Goal: Task Accomplishment & Management: Manage account settings

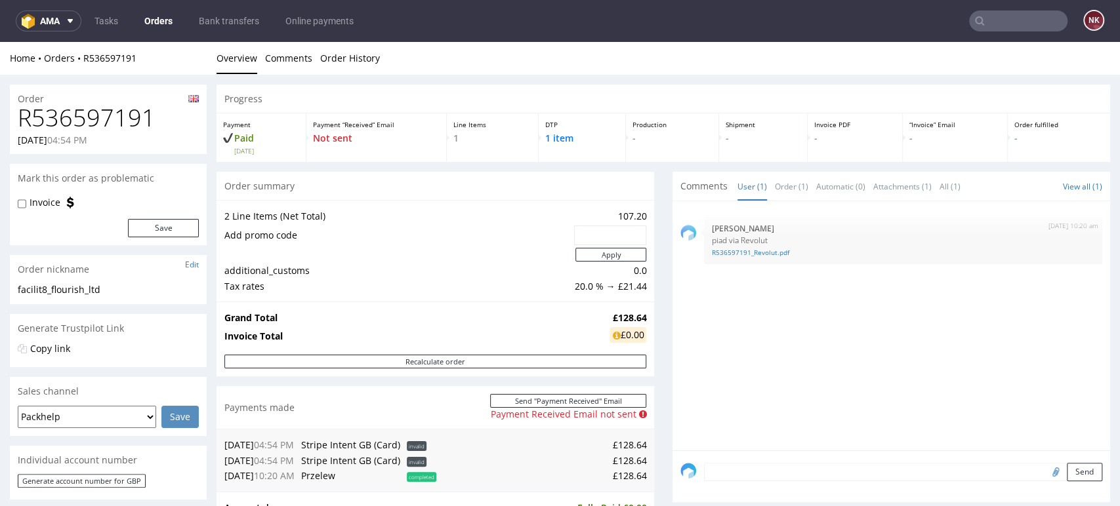
click at [162, 10] on link "Orders" at bounding box center [158, 20] width 44 height 21
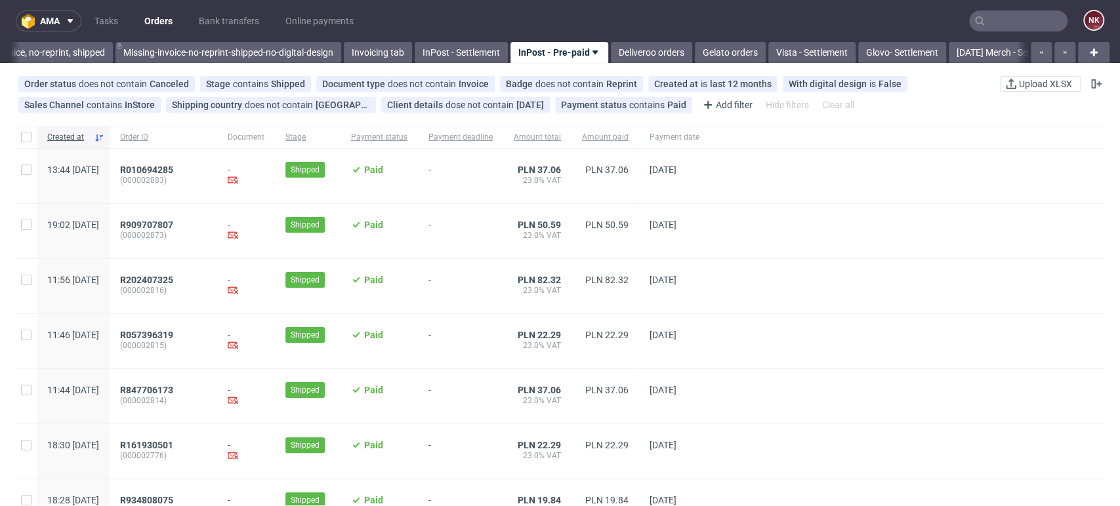
scroll to position [0, 2177]
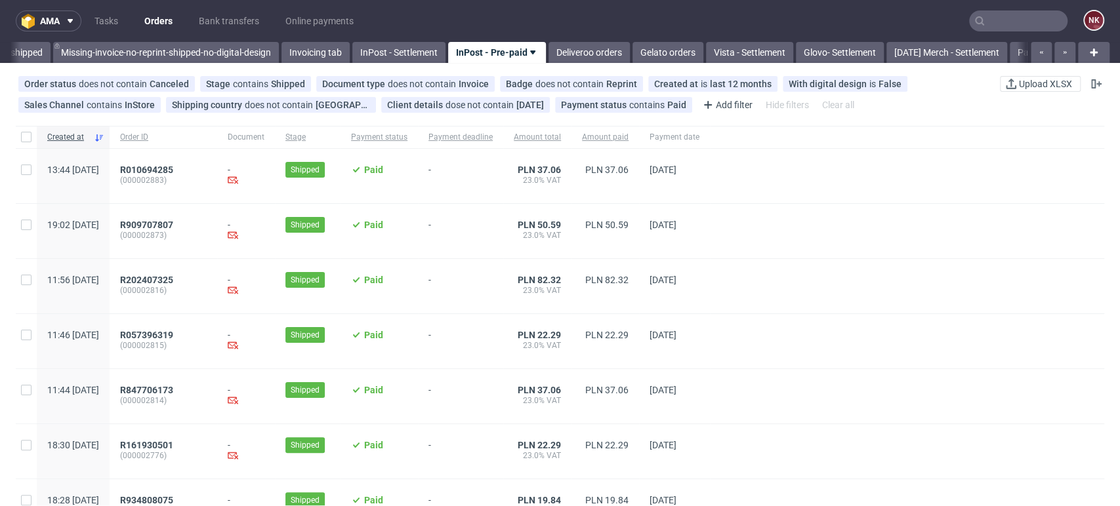
click at [437, 41] on nav "ama Tasks Orders Bank transfers Online payments NK" at bounding box center [560, 21] width 1120 height 42
click at [437, 46] on link "InPost - Settlement" at bounding box center [398, 52] width 93 height 21
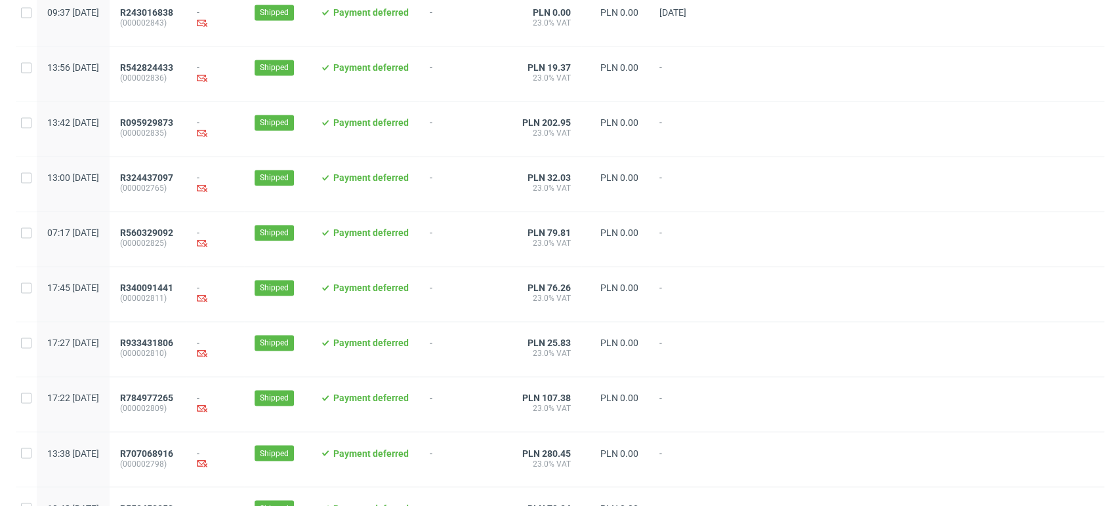
scroll to position [1345, 0]
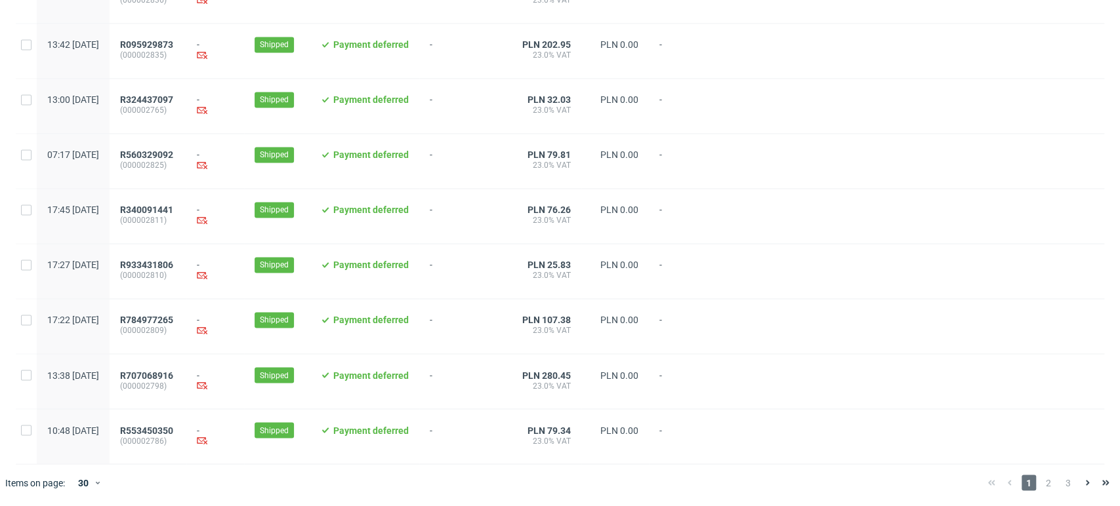
click at [1081, 267] on div at bounding box center [911, 271] width 384 height 54
click at [96, 485] on icon at bounding box center [98, 482] width 8 height 10
click at [94, 452] on div "300" at bounding box center [89, 453] width 26 height 18
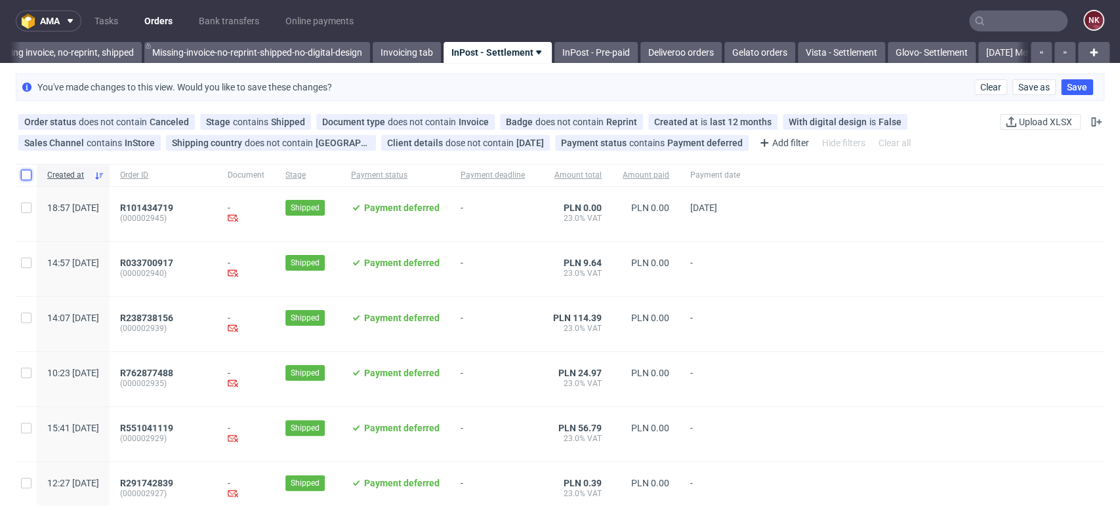
click at [30, 174] on input "checkbox" at bounding box center [26, 175] width 10 height 10
checkbox input "true"
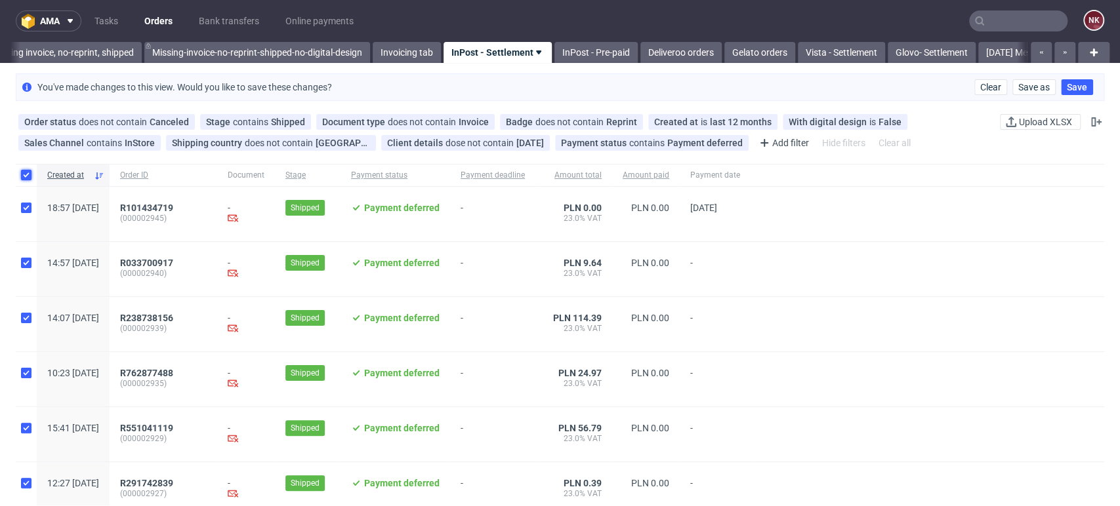
checkbox input "true"
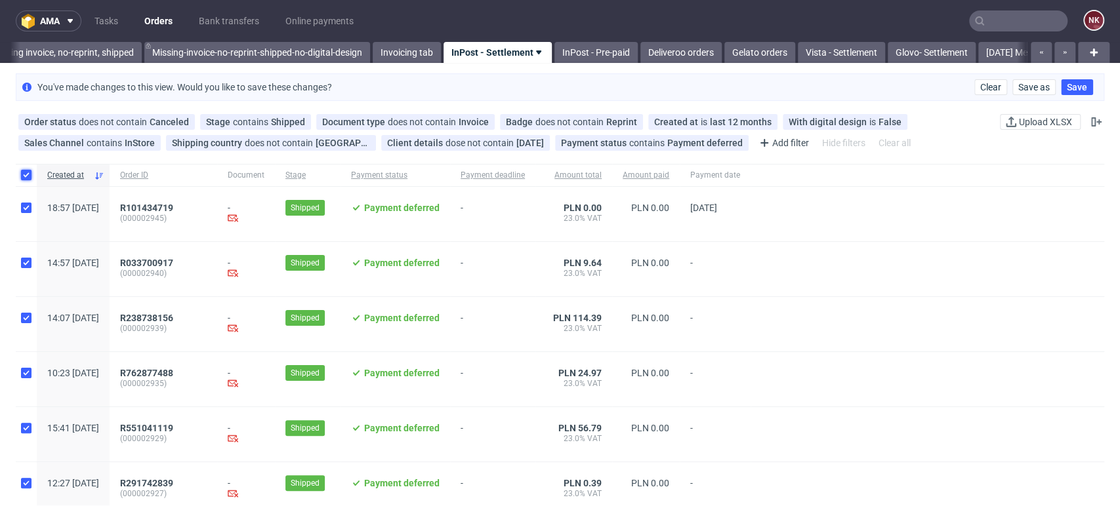
checkbox input "true"
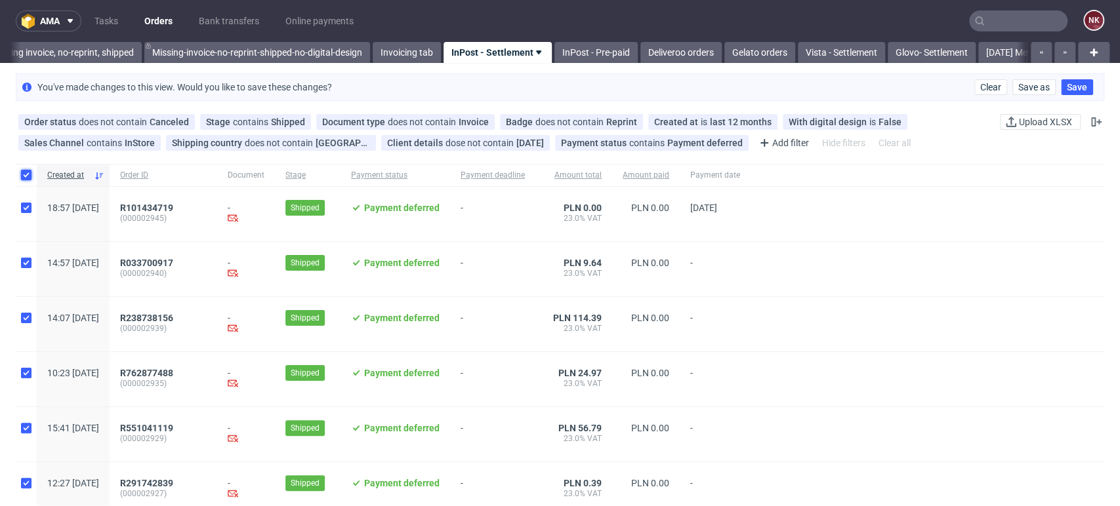
checkbox input "true"
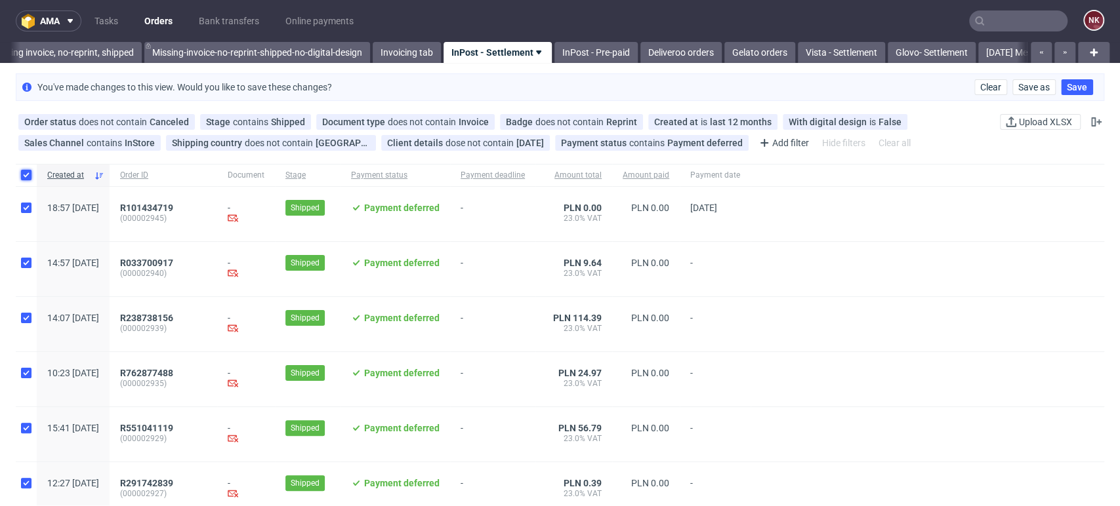
checkbox input "true"
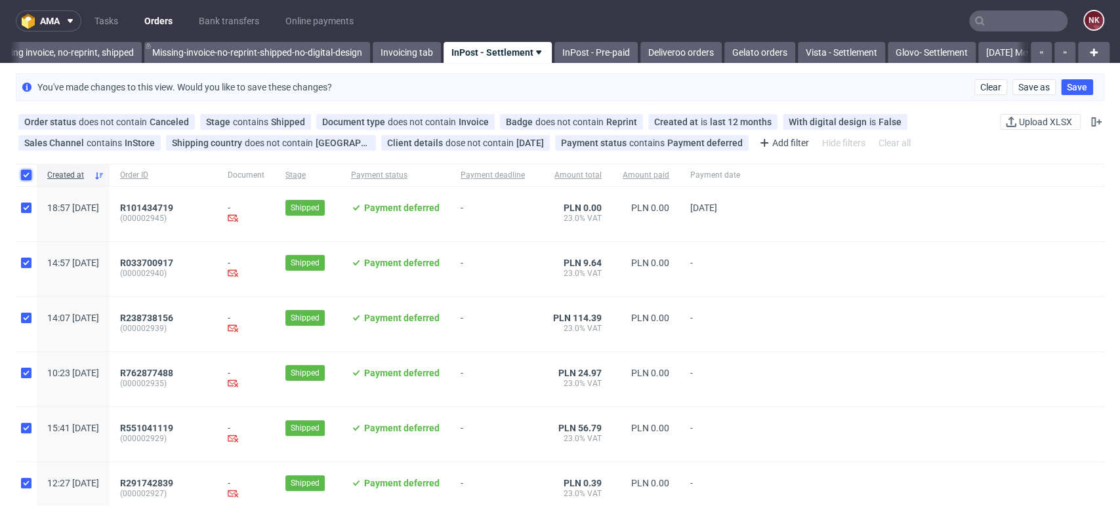
checkbox input "true"
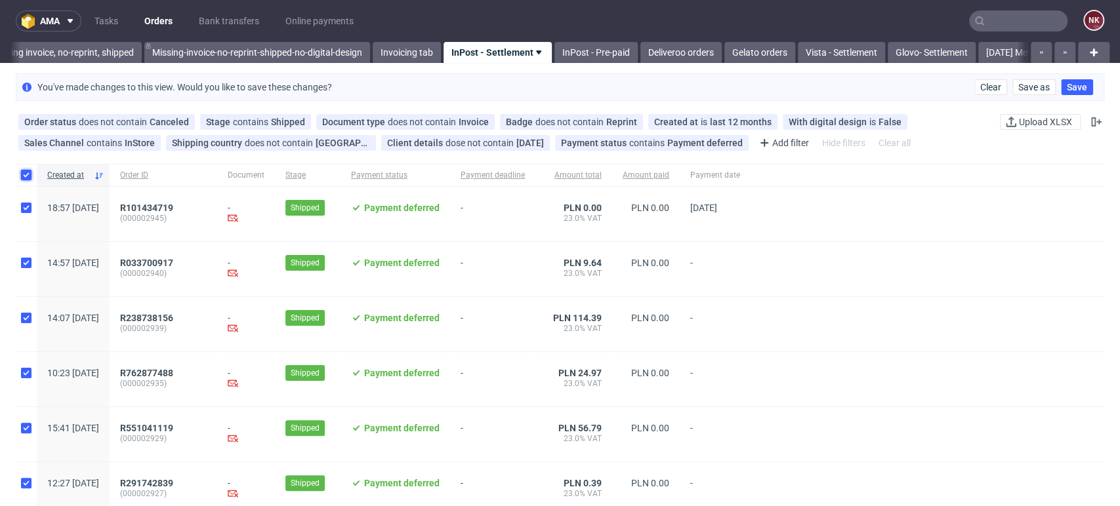
checkbox input "true"
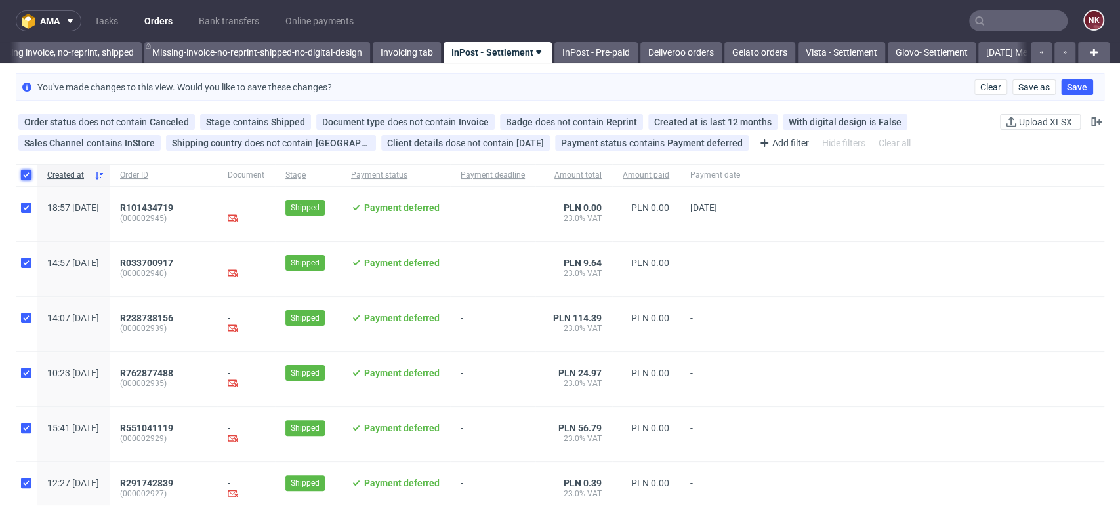
checkbox input "true"
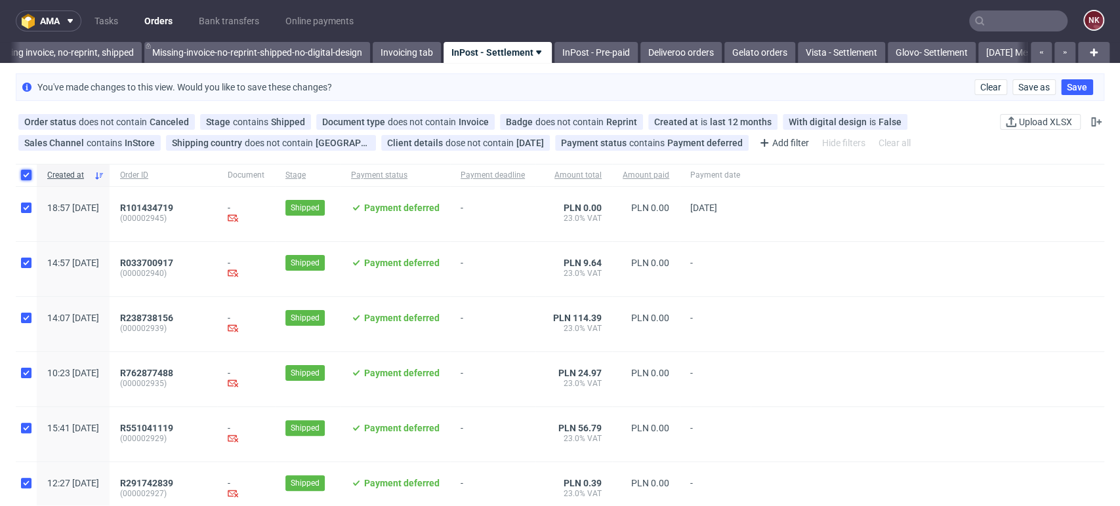
checkbox input "true"
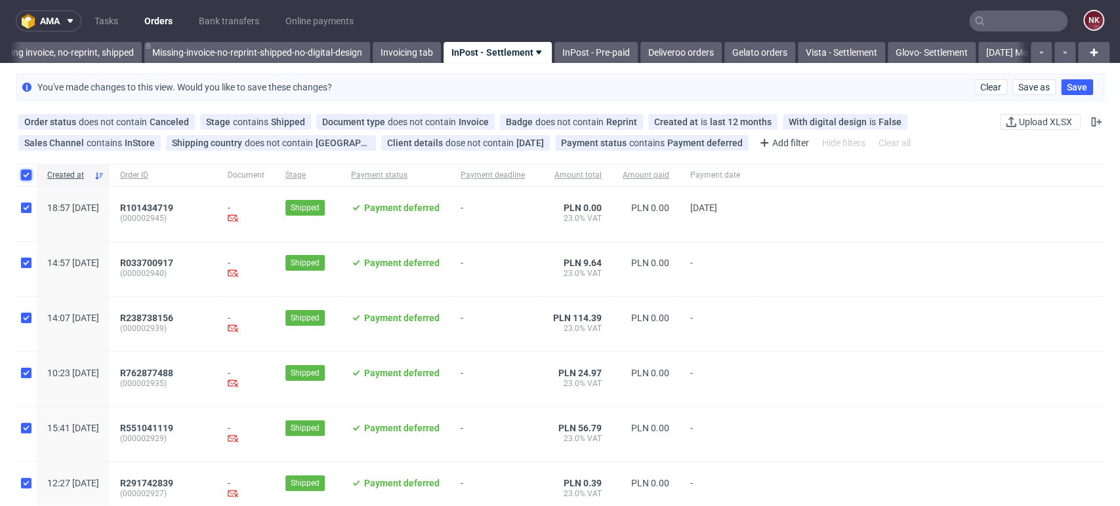
checkbox input "true"
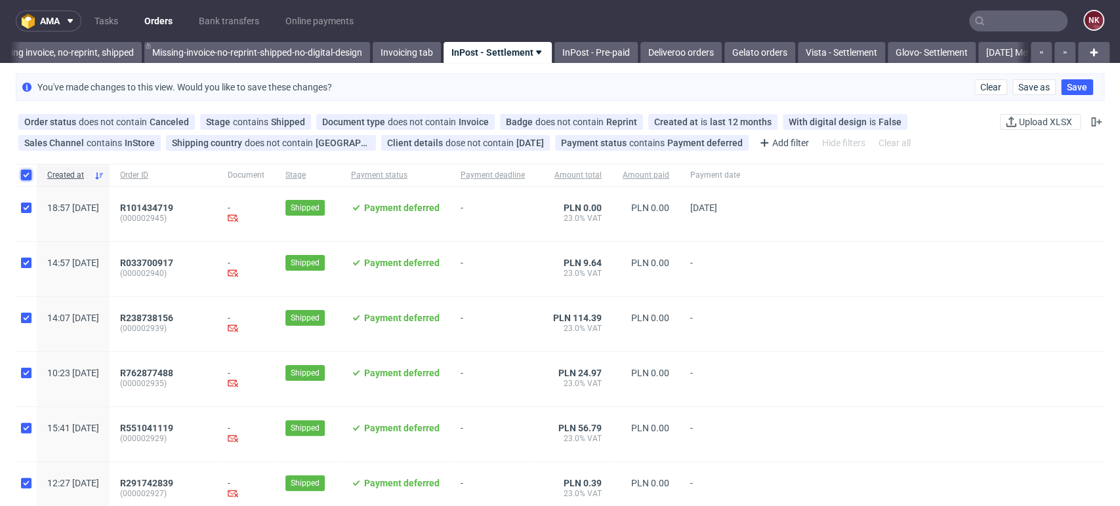
checkbox input "true"
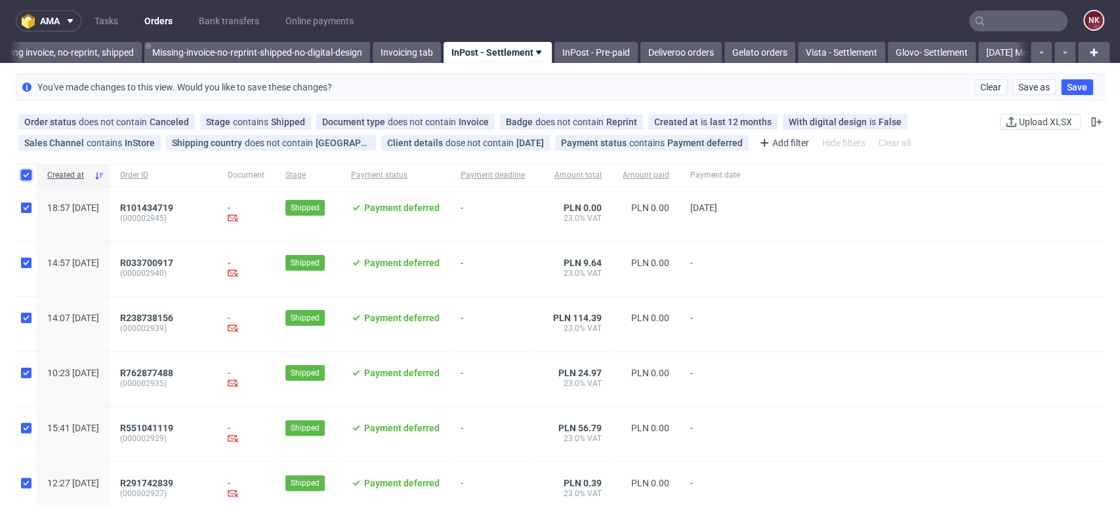
checkbox input "true"
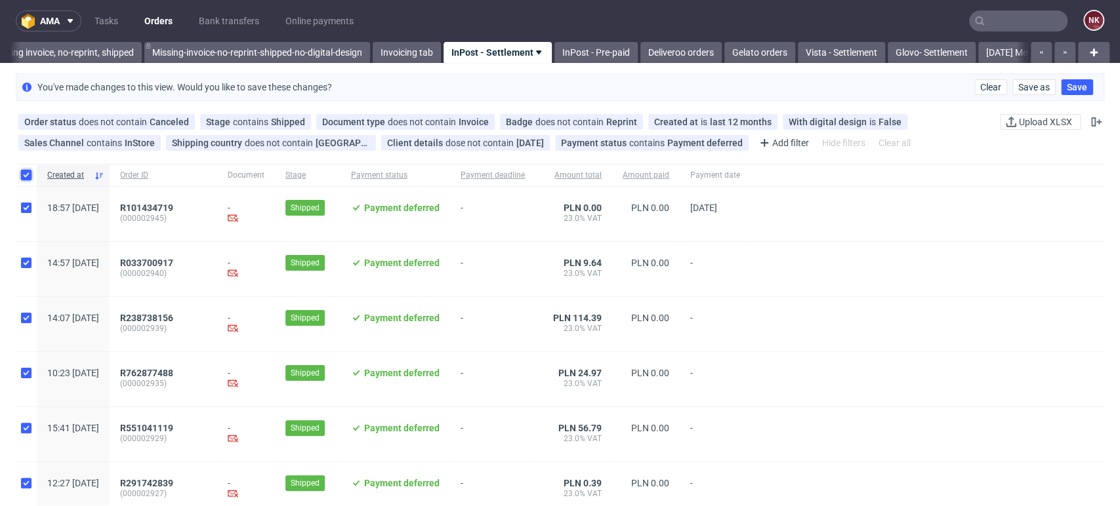
checkbox input "true"
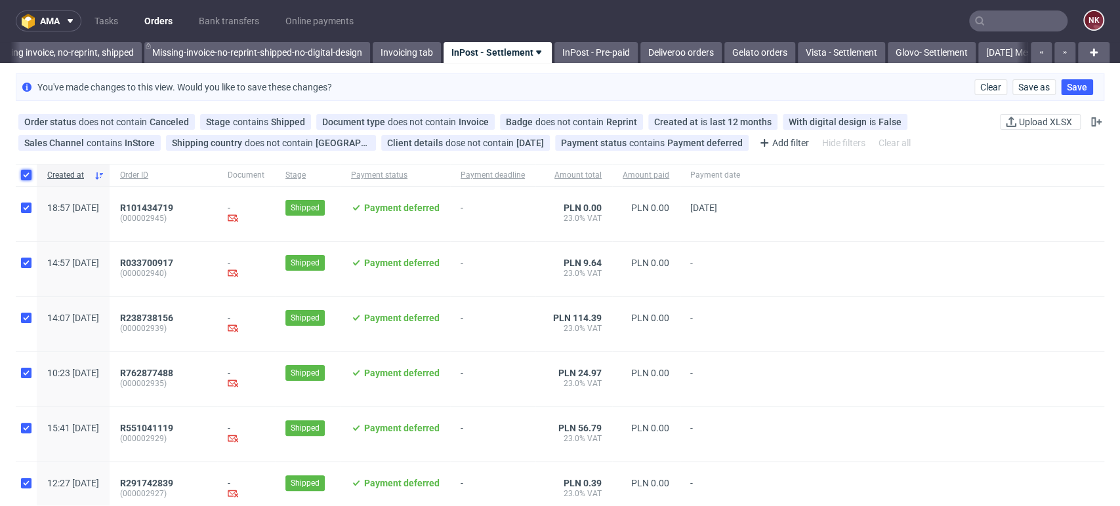
checkbox input "true"
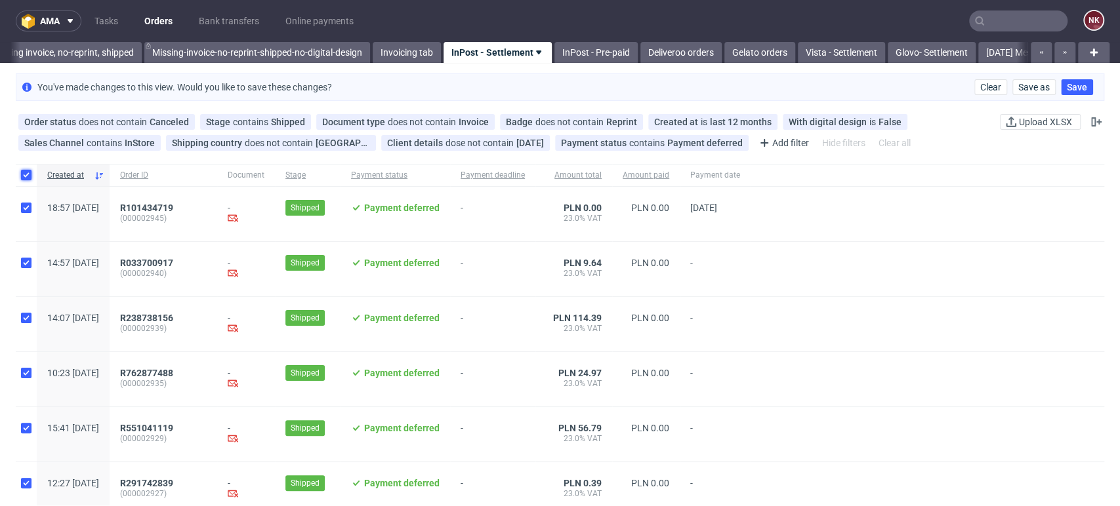
checkbox input "true"
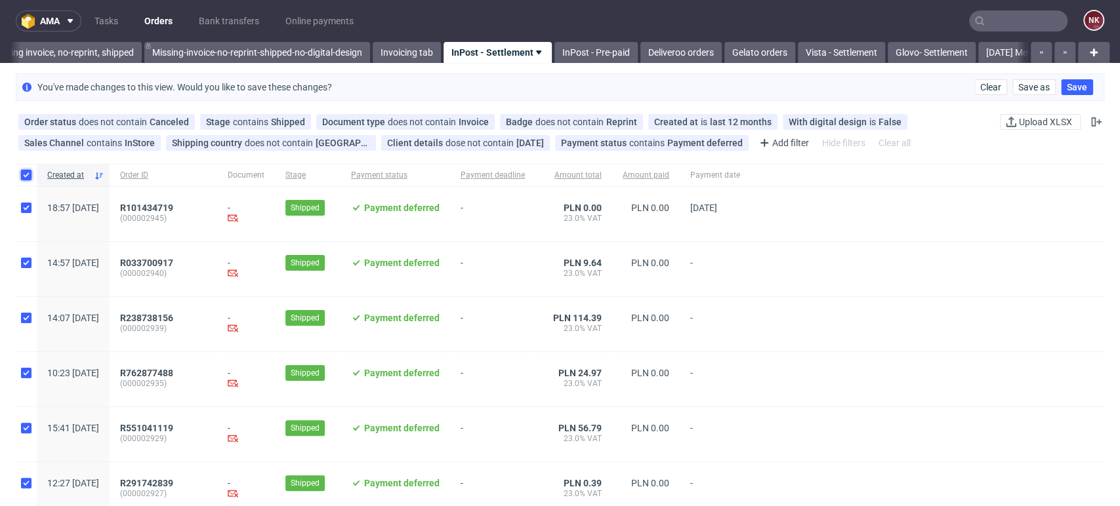
checkbox input "true"
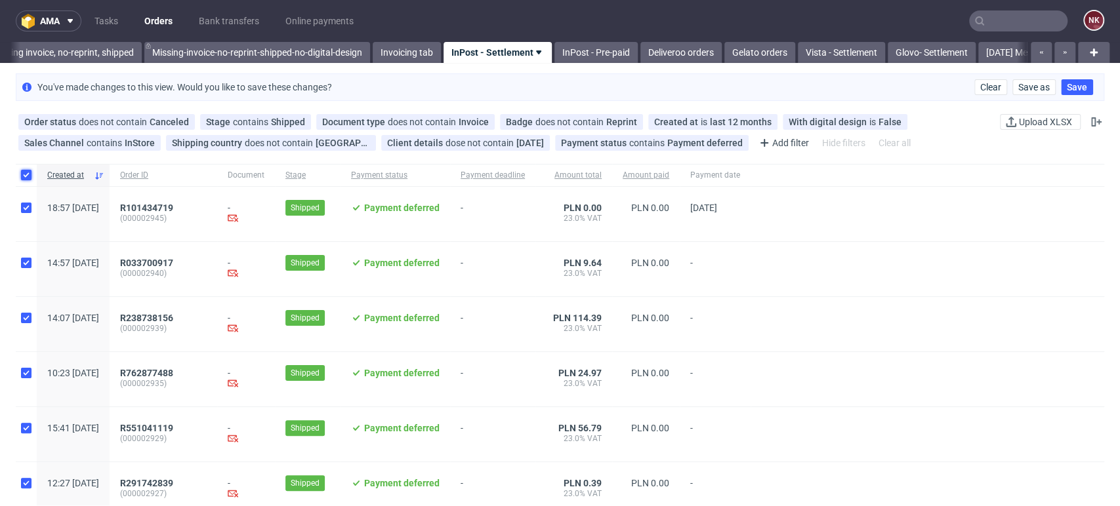
checkbox input "true"
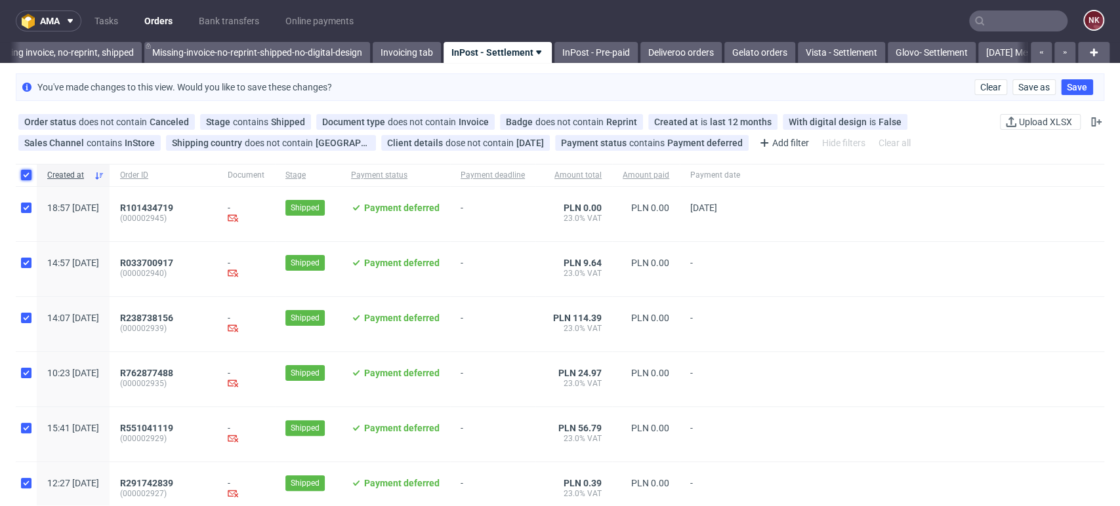
checkbox input "true"
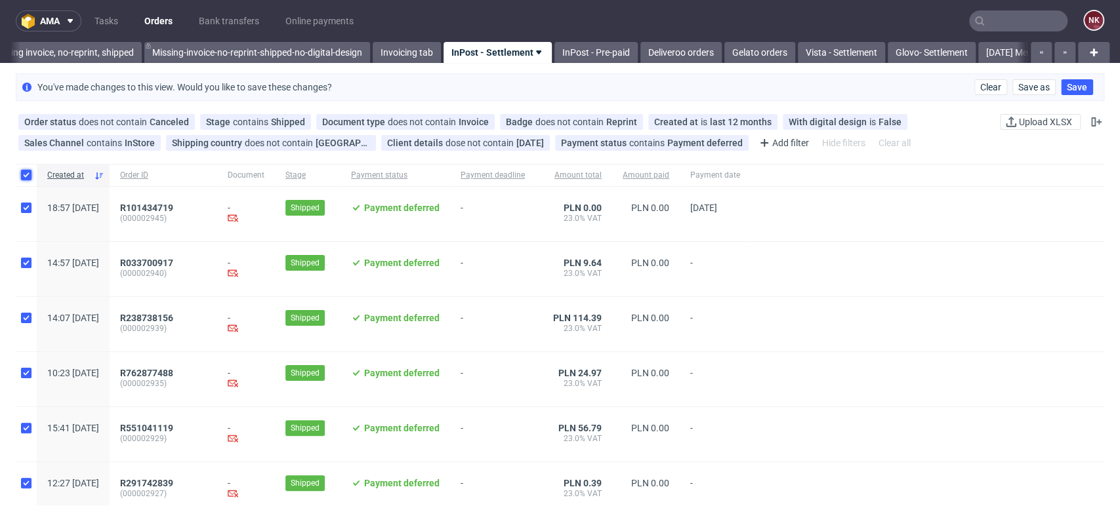
checkbox input "true"
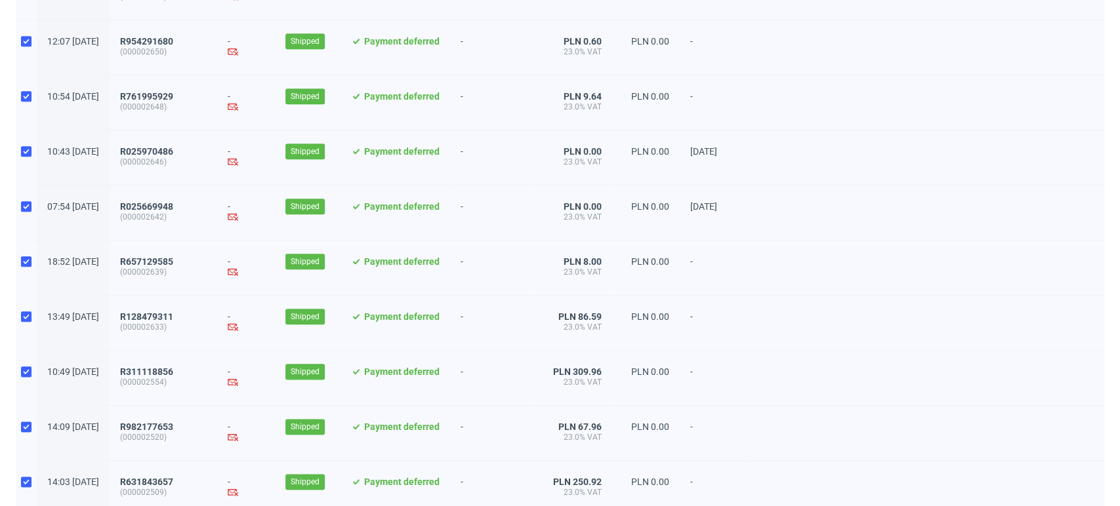
scroll to position [4707, 0]
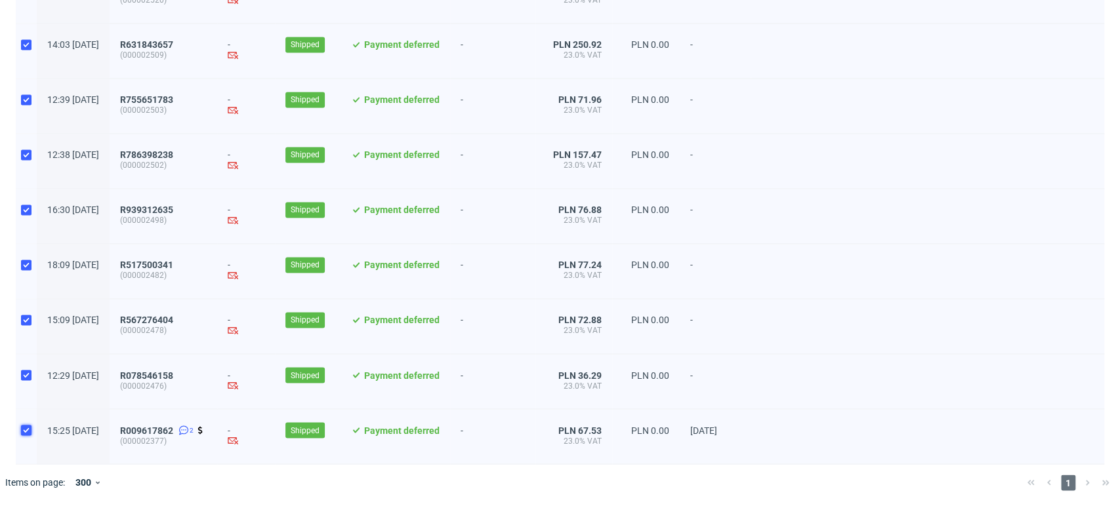
click at [26, 428] on input "checkbox" at bounding box center [26, 430] width 10 height 10
checkbox input "false"
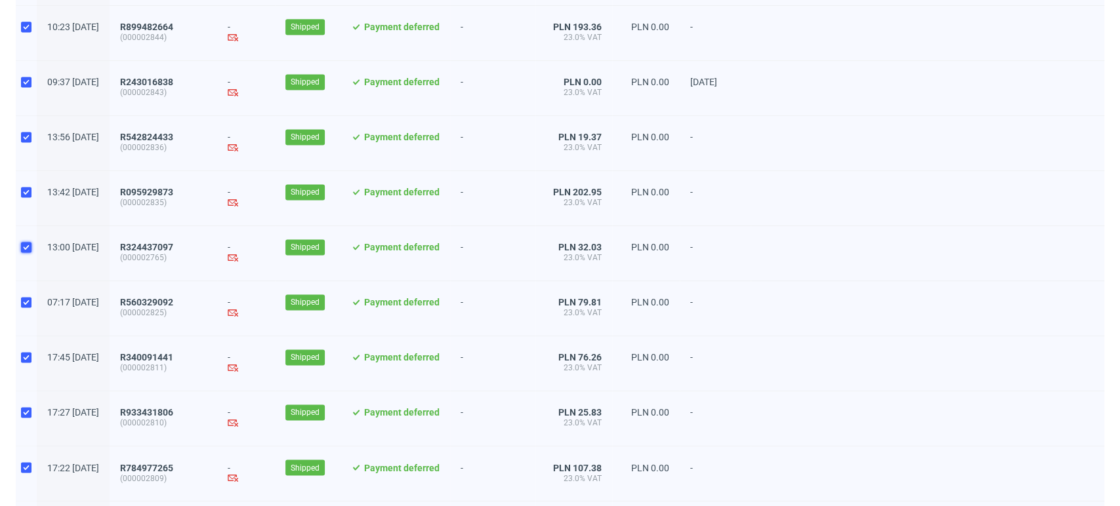
click at [24, 253] on input "checkbox" at bounding box center [26, 247] width 10 height 10
checkbox input "false"
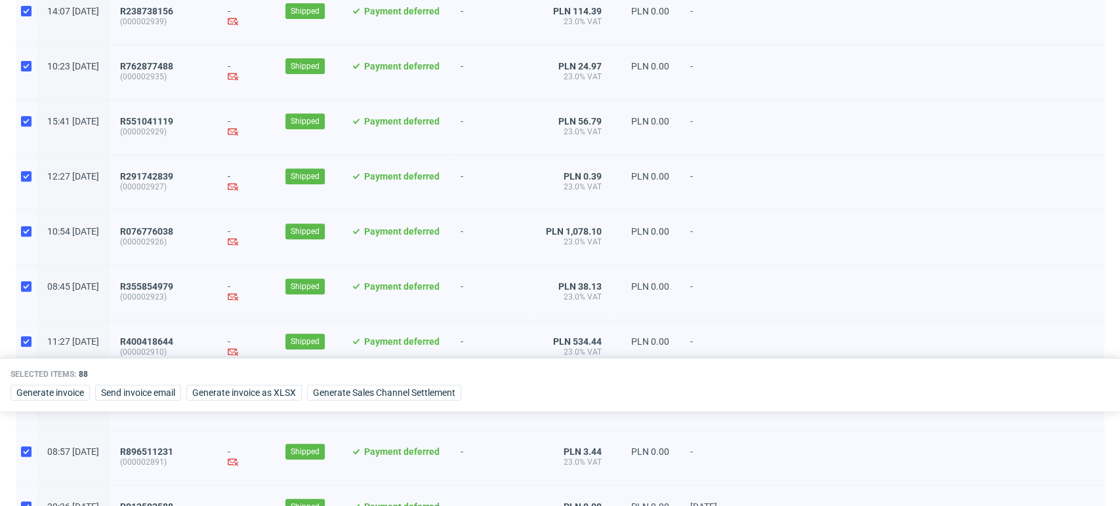
scroll to position [307, 0]
click at [394, 395] on span "Generate Sales Channel Settlement" at bounding box center [384, 392] width 142 height 9
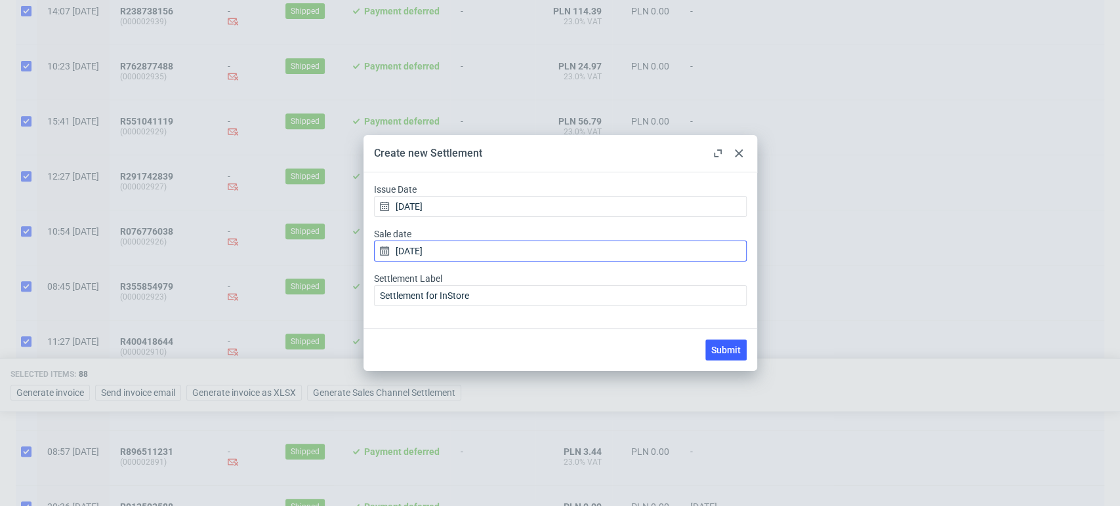
click at [517, 246] on input "02/10/2025" at bounding box center [560, 251] width 373 height 21
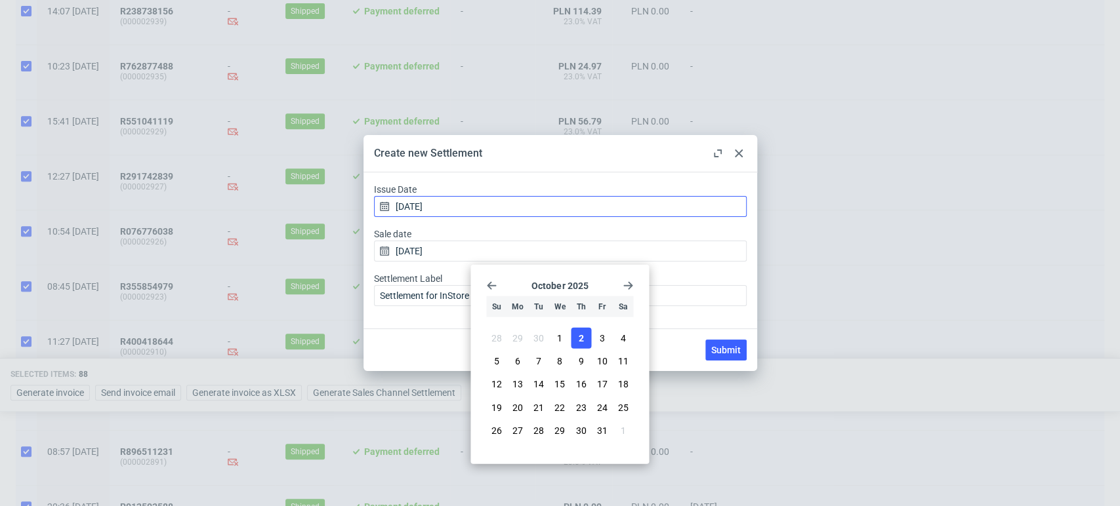
click at [485, 206] on input "02/10/2025" at bounding box center [560, 206] width 373 height 21
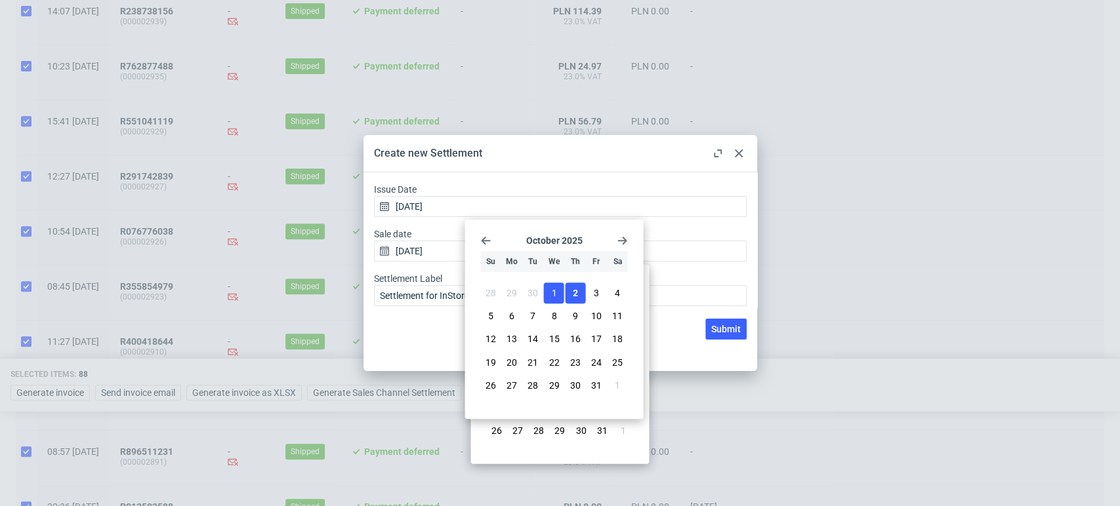
click at [551, 294] on span "1" at bounding box center [553, 293] width 5 height 13
type input "01/10/2025"
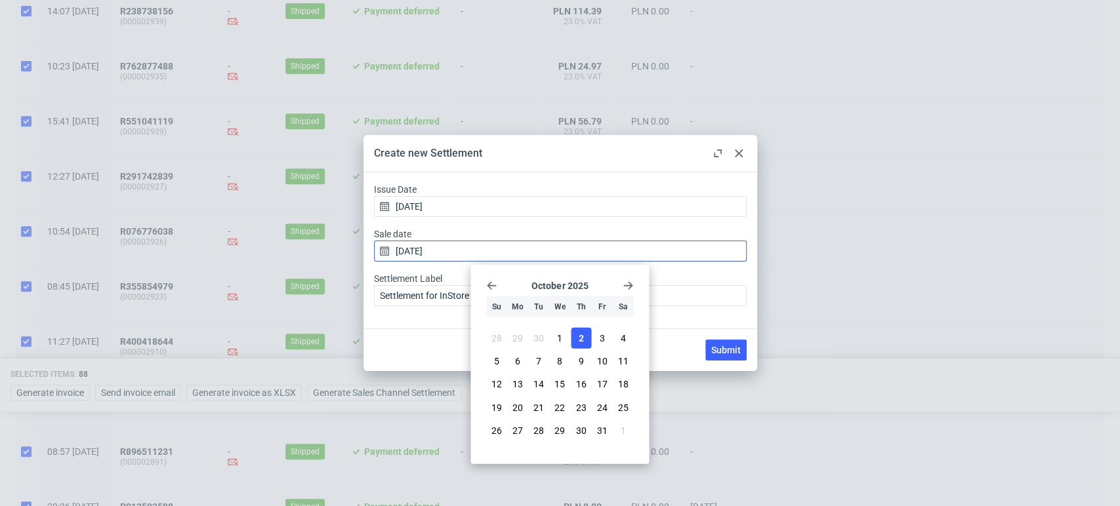
click at [489, 246] on input "02/10/2025" at bounding box center [560, 251] width 373 height 21
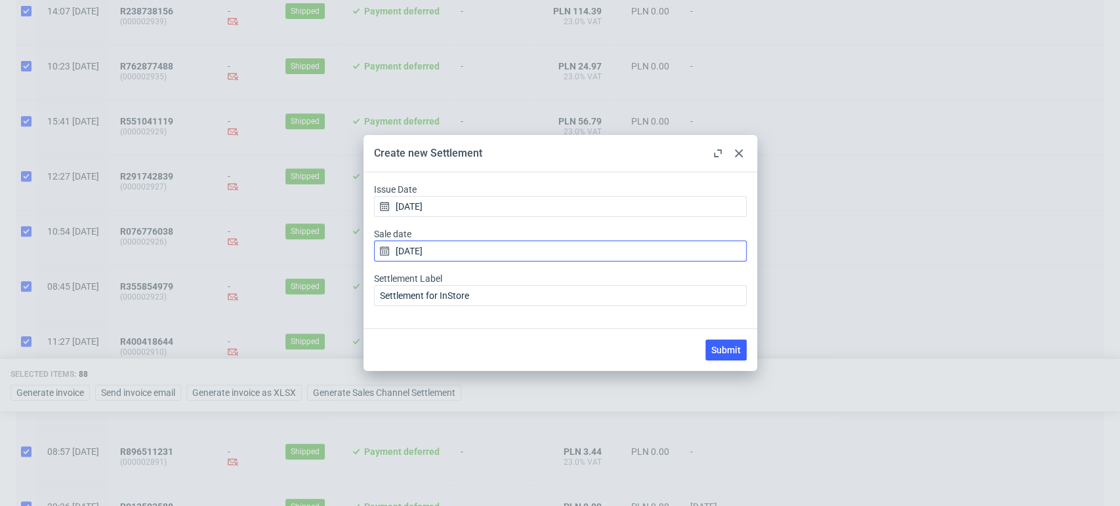
click at [489, 246] on input "02/10/2025" at bounding box center [560, 251] width 373 height 21
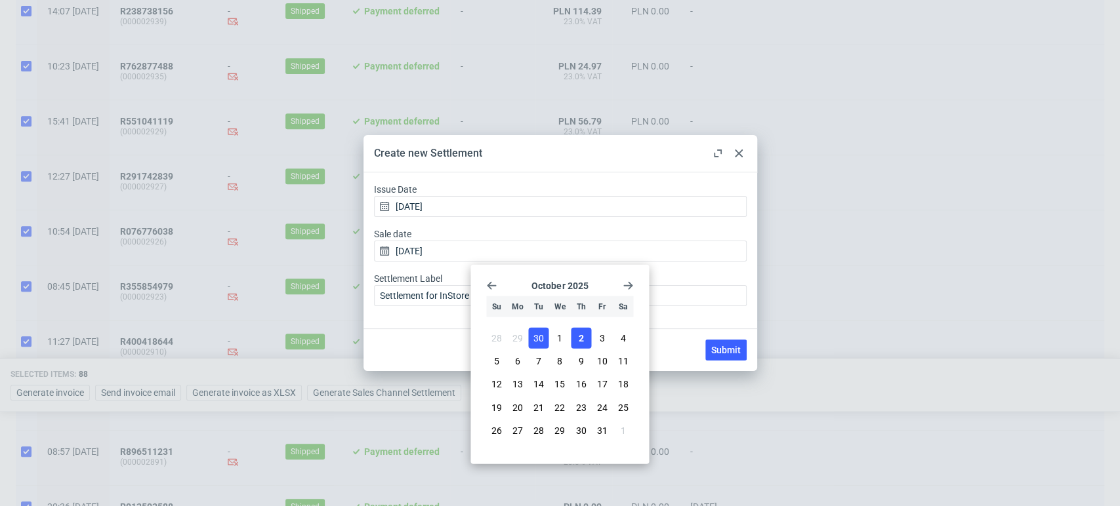
click at [540, 333] on span "30" at bounding box center [538, 338] width 10 height 13
type input "30/09/2025"
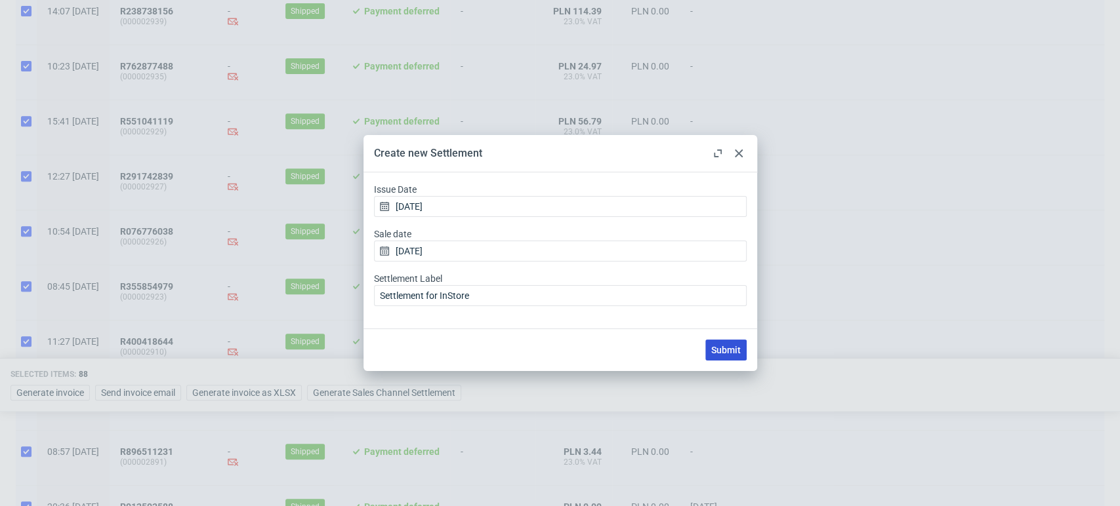
click at [731, 350] on span "Submit" at bounding box center [726, 350] width 30 height 9
checkbox input "false"
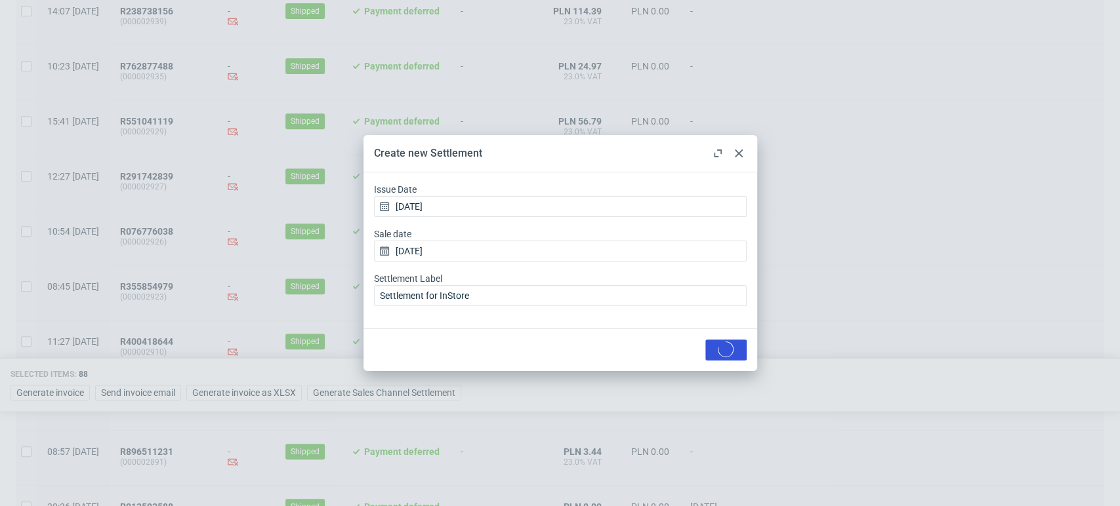
checkbox input "false"
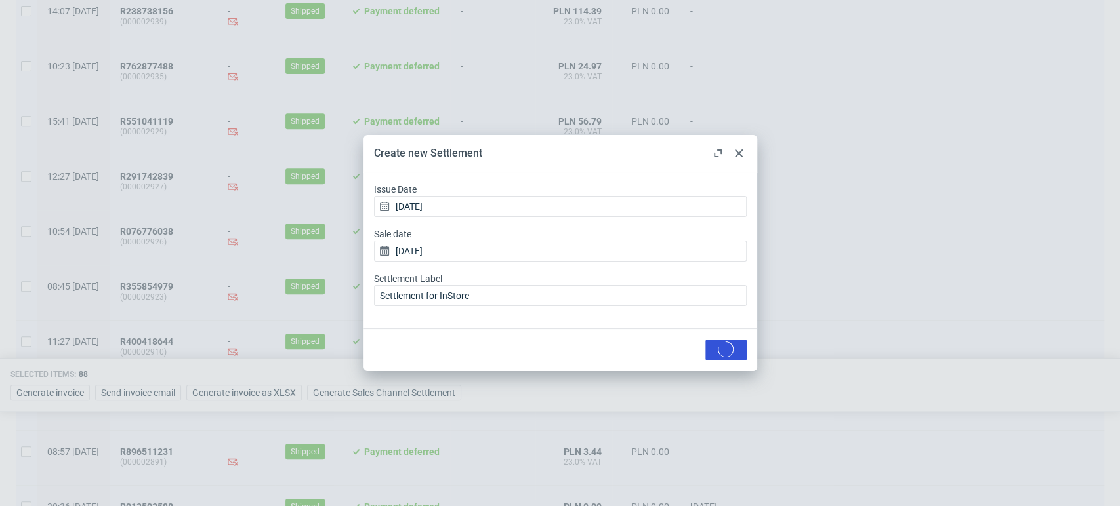
checkbox input "false"
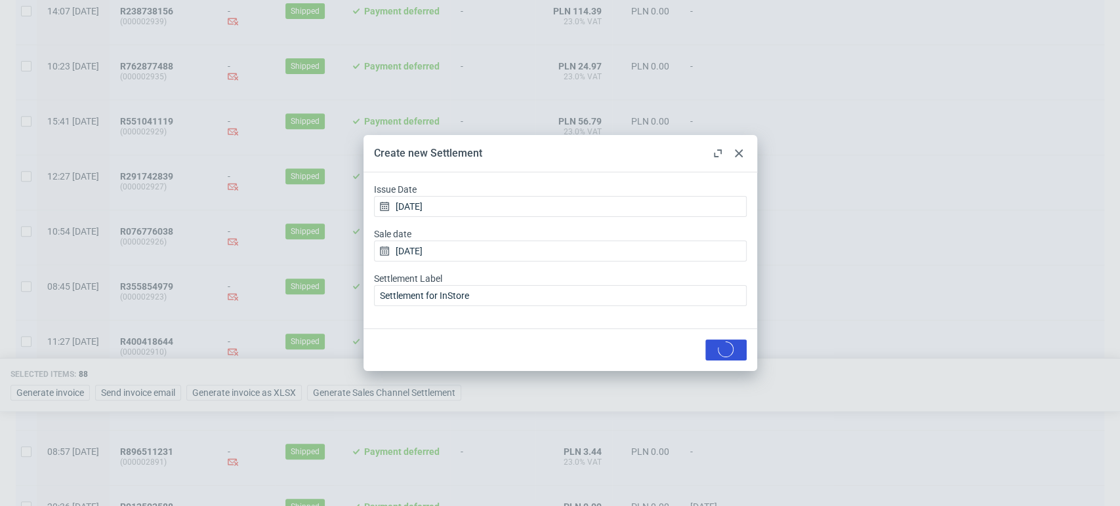
checkbox input "false"
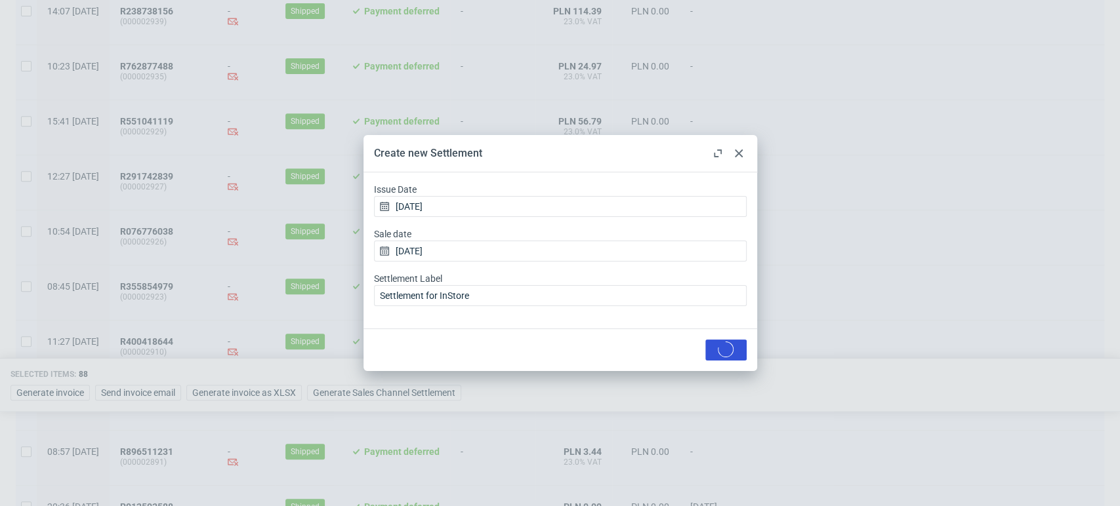
checkbox input "false"
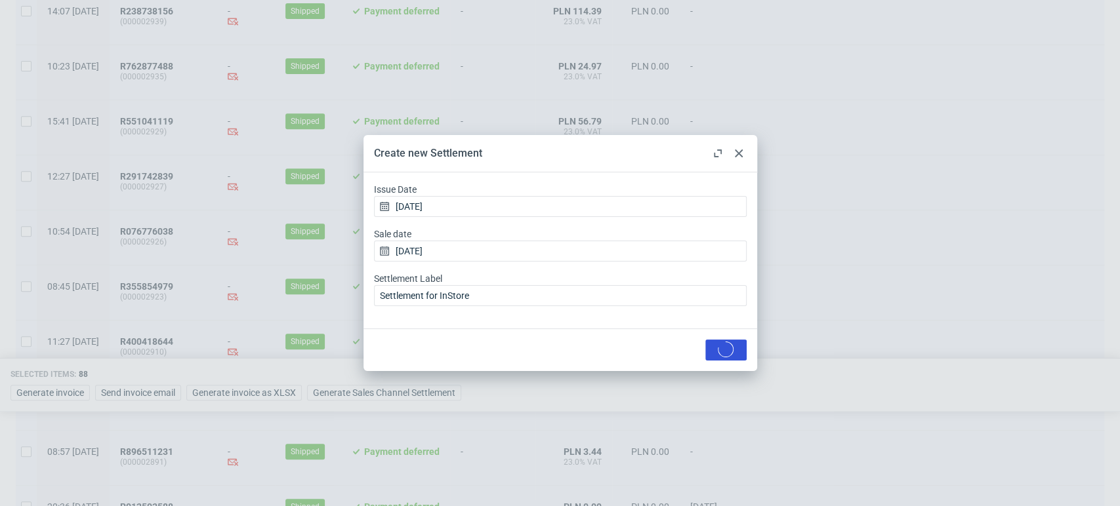
checkbox input "false"
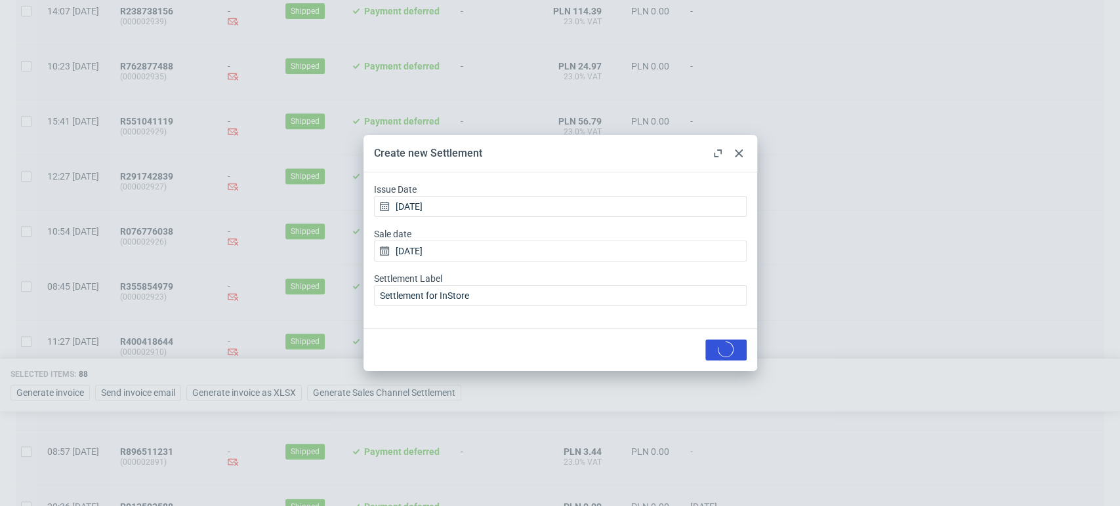
checkbox input "false"
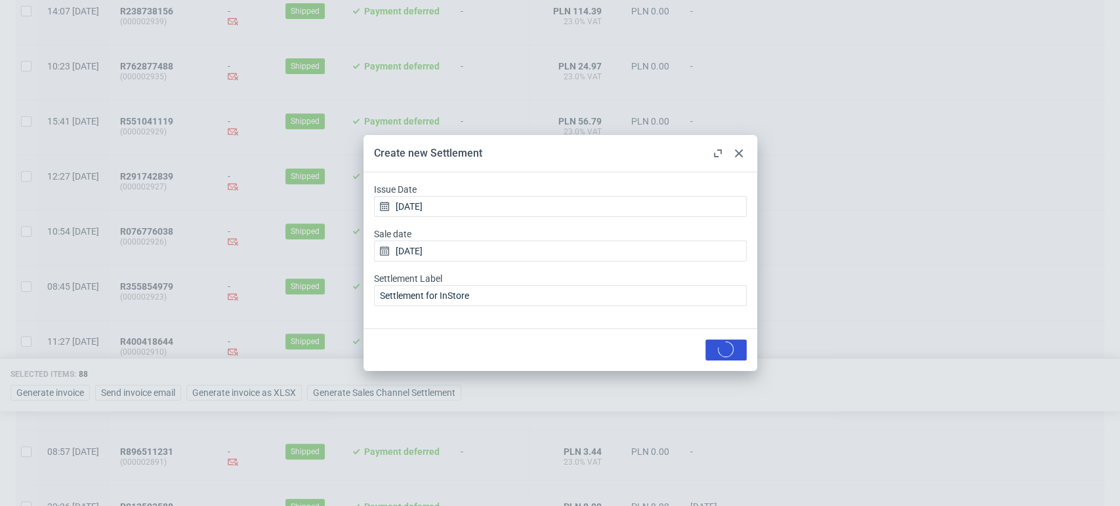
checkbox input "false"
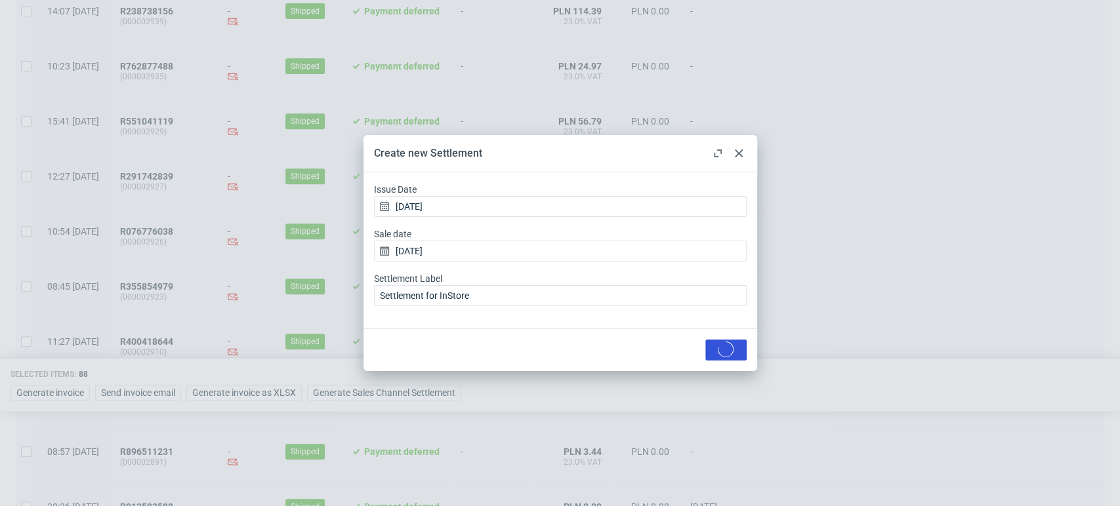
checkbox input "false"
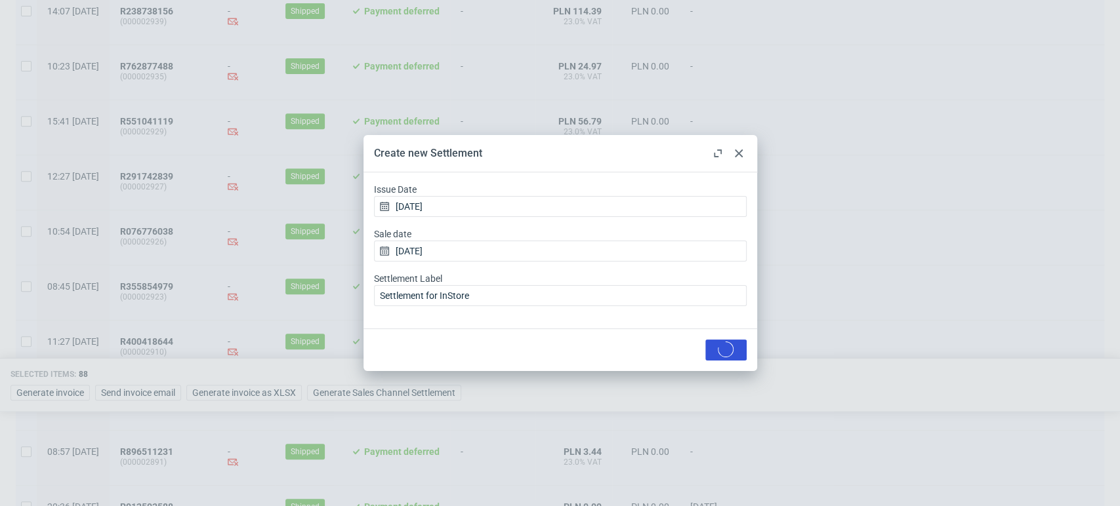
checkbox input "false"
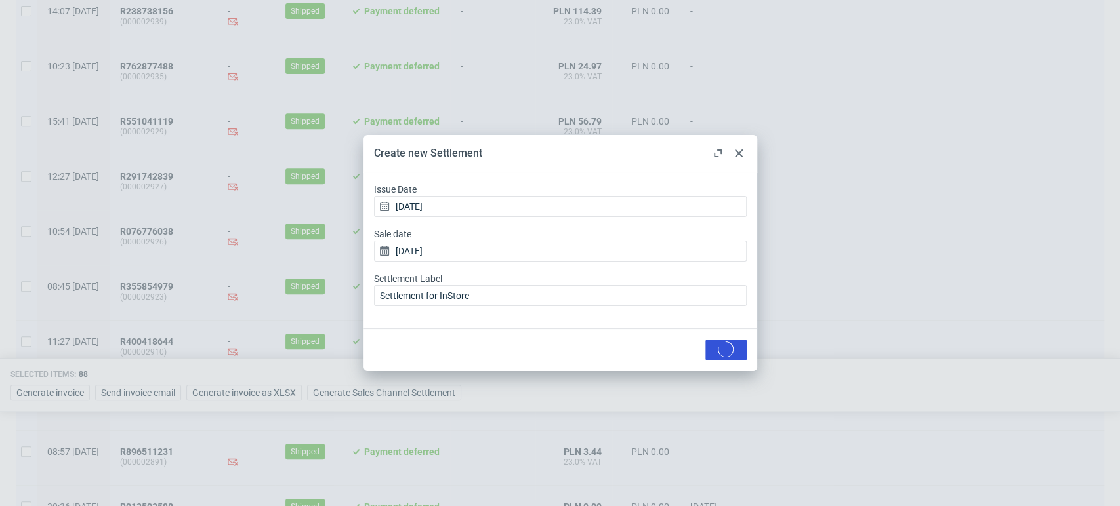
checkbox input "false"
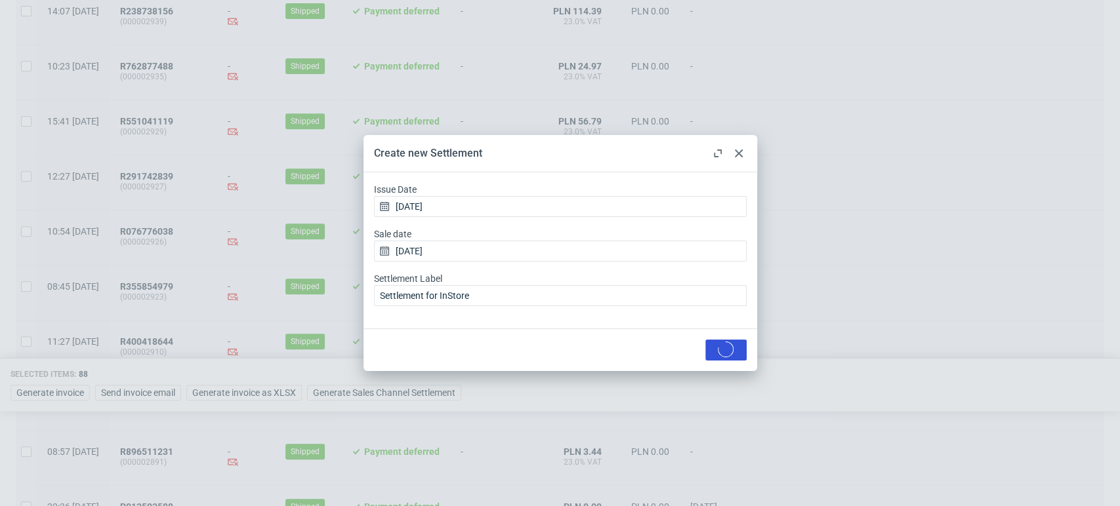
checkbox input "false"
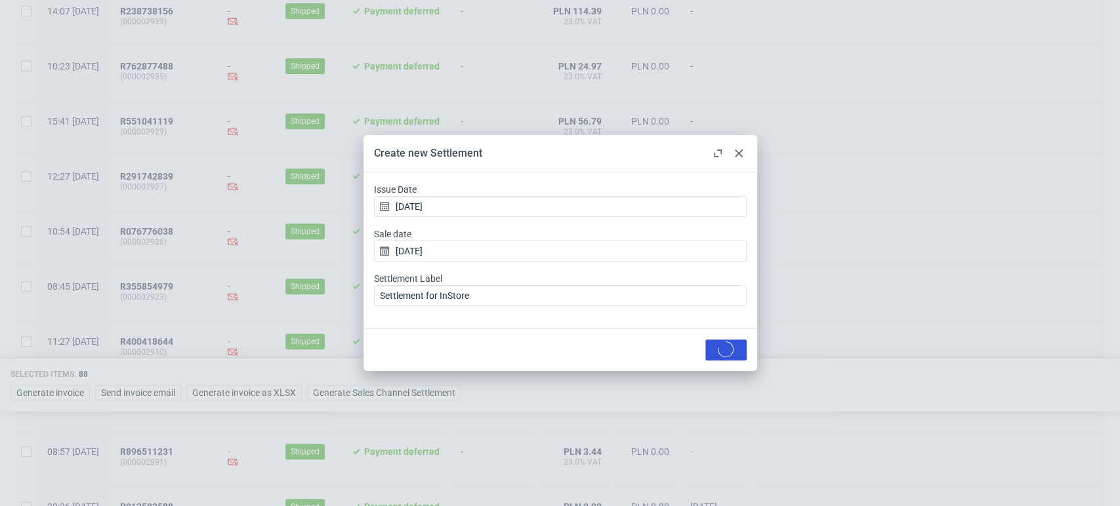
checkbox input "false"
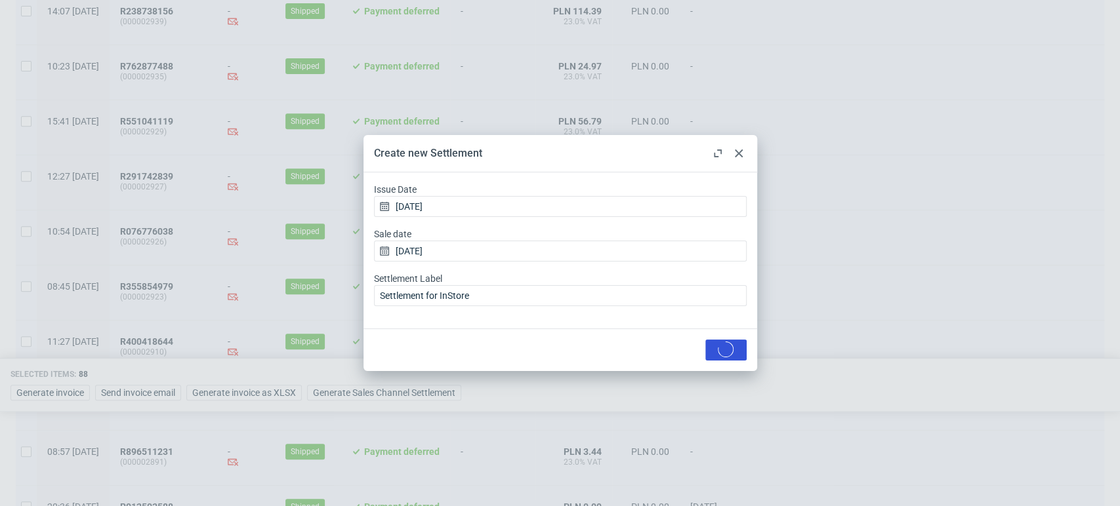
checkbox input "false"
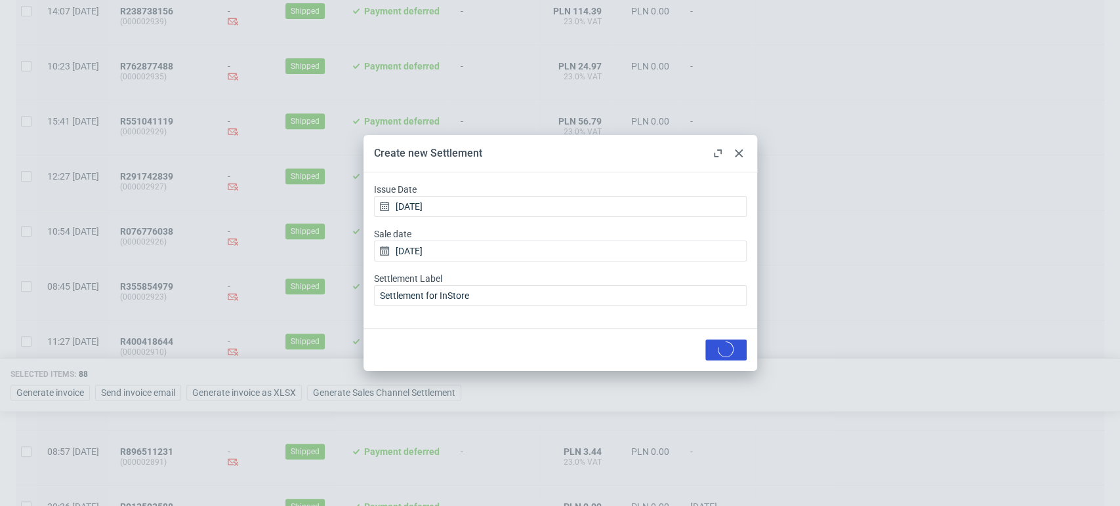
checkbox input "false"
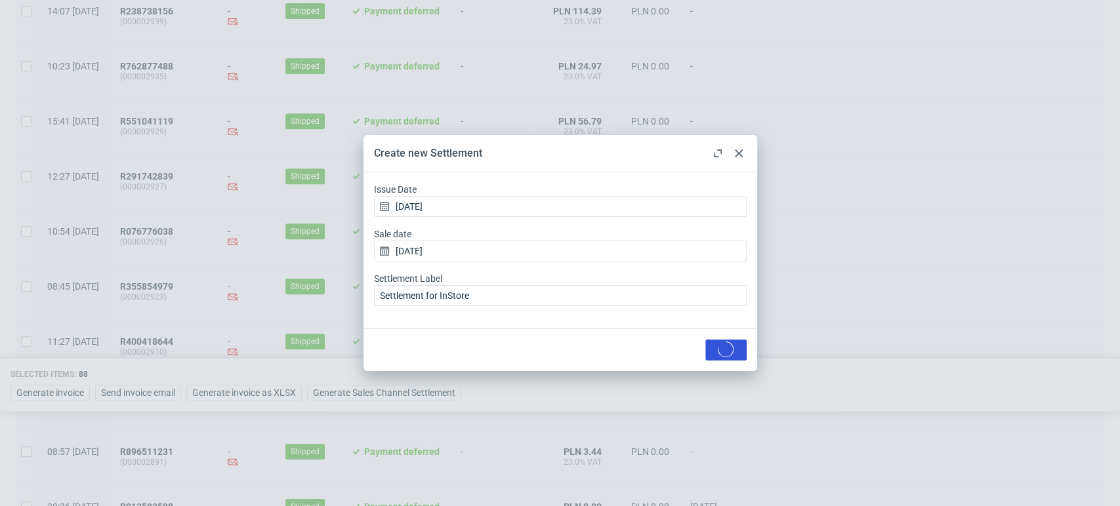
checkbox input "false"
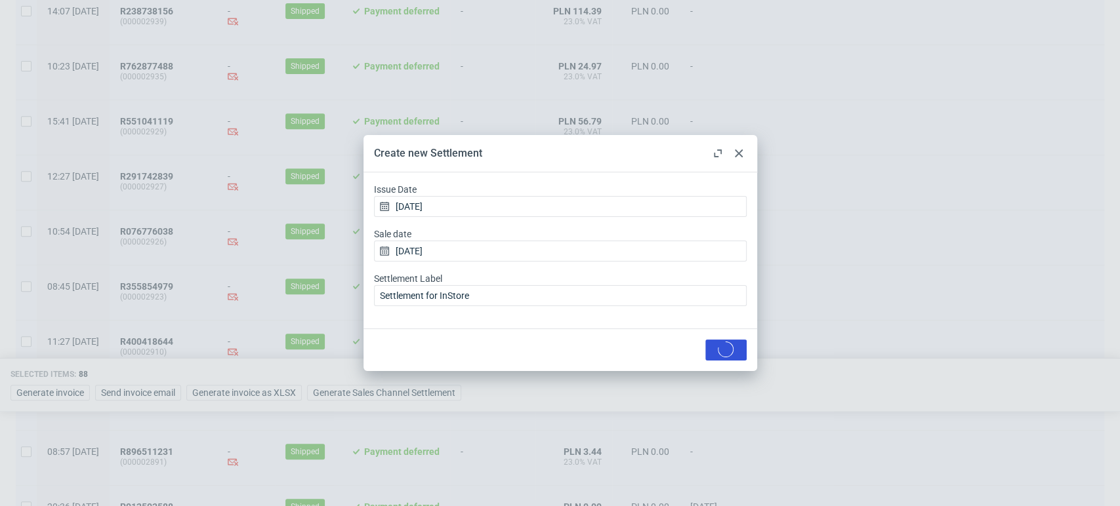
checkbox input "false"
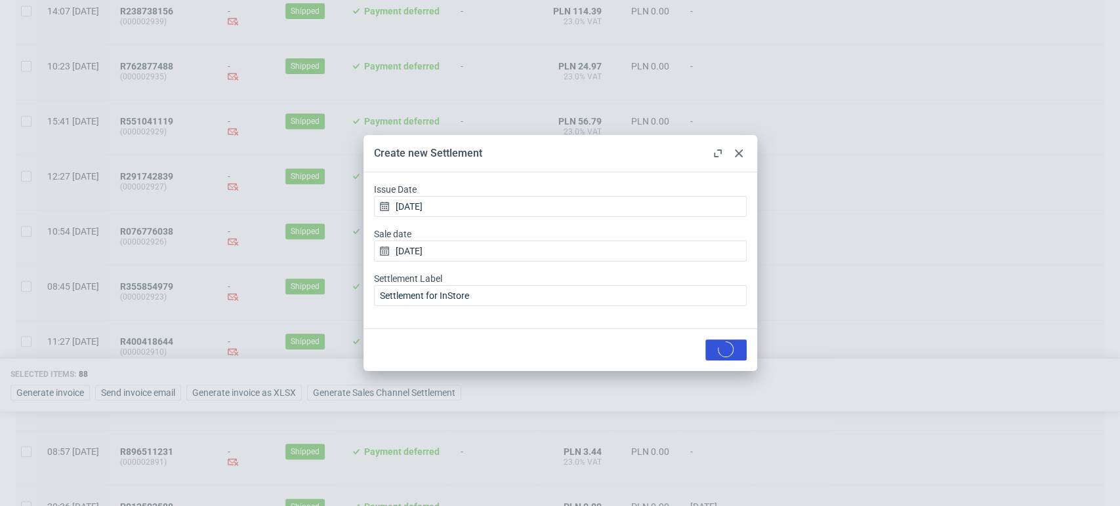
checkbox input "false"
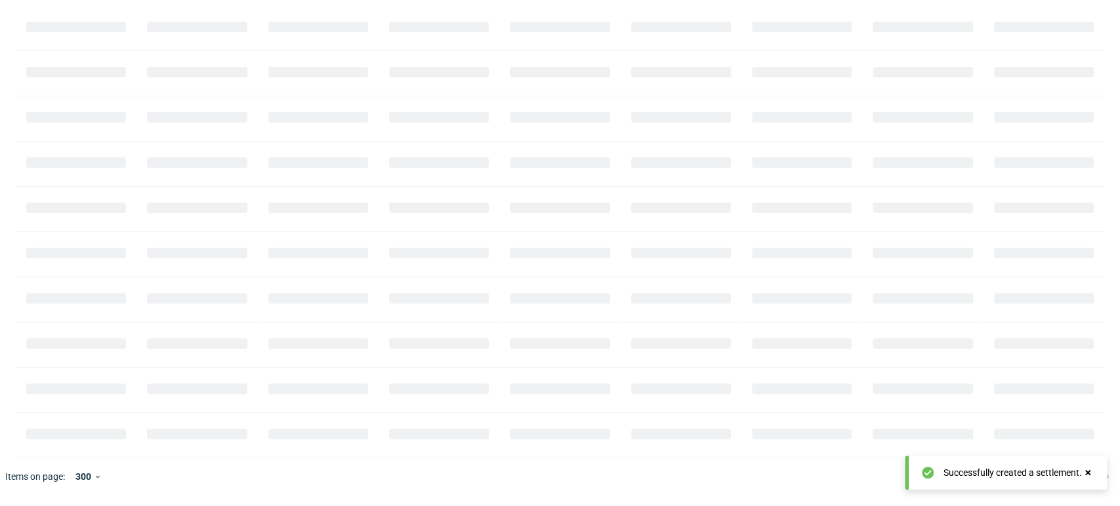
scroll to position [159, 0]
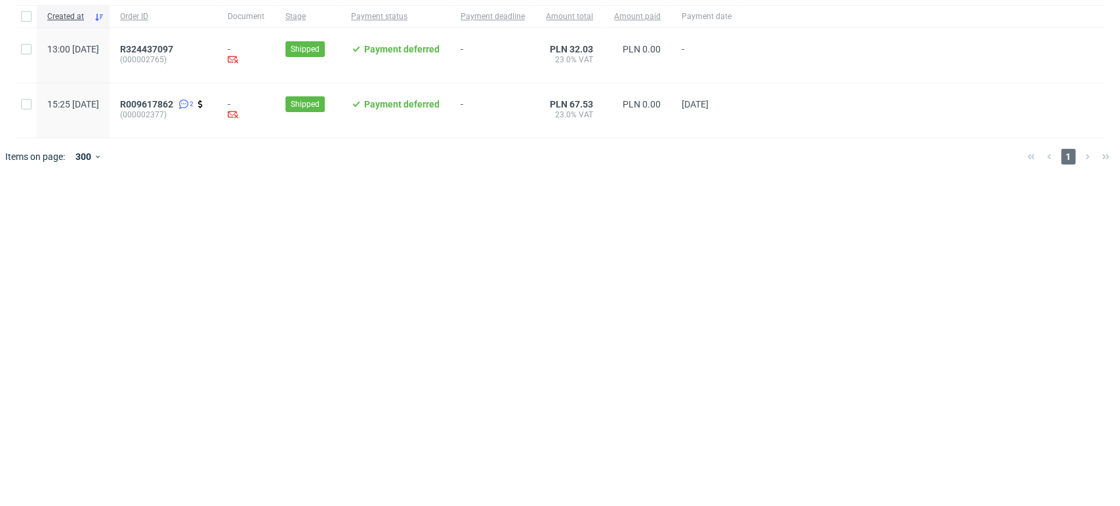
click at [1029, 345] on div "Created at Order ID Document Stage Payment status Payment deadline Amount total…" at bounding box center [560, 253] width 1120 height 506
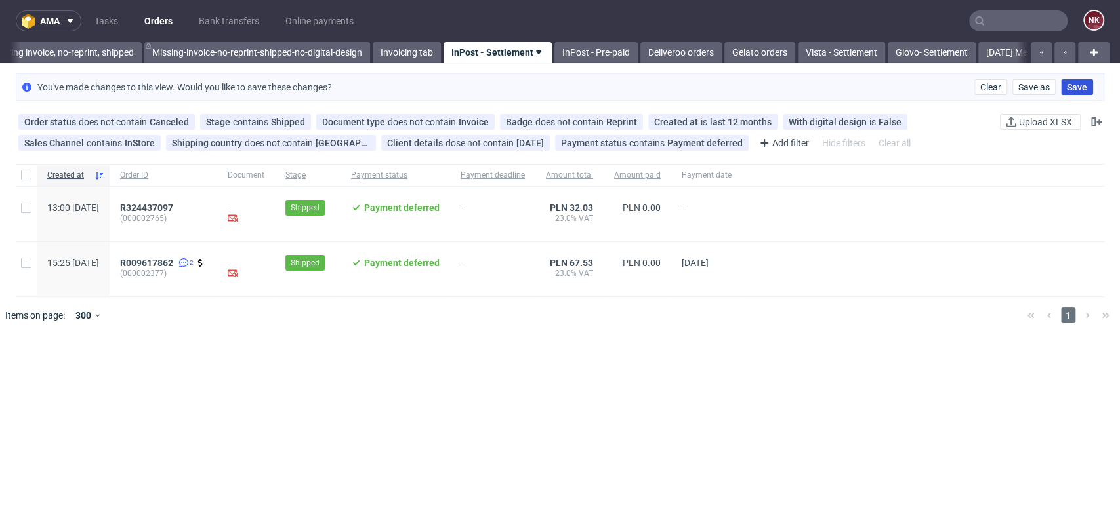
click at [1068, 87] on span "Save" at bounding box center [1076, 87] width 20 height 9
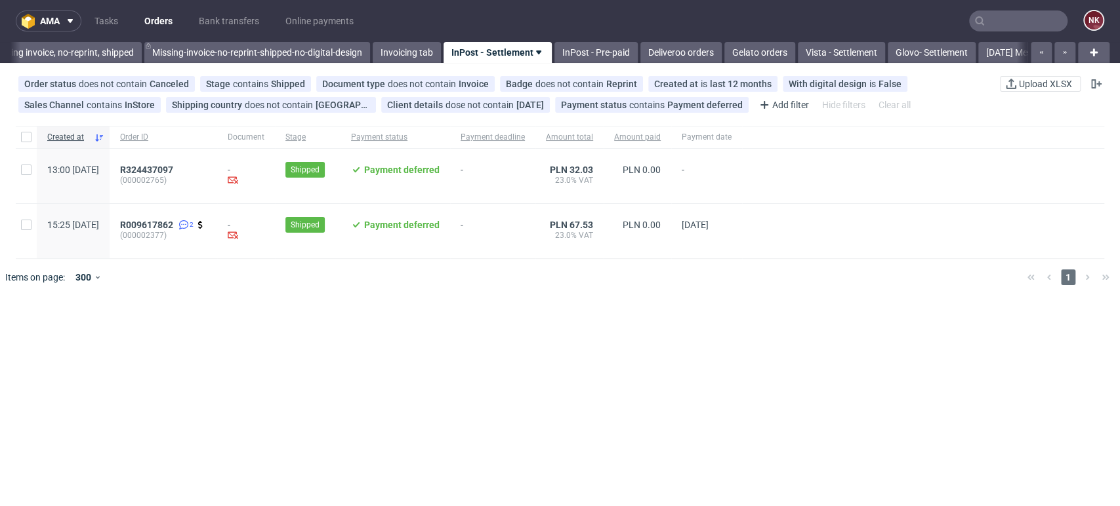
click at [1049, 362] on div "Created at Order ID Document Stage Payment status Payment deadline Amount total…" at bounding box center [560, 374] width 1120 height 506
click at [1051, 172] on div at bounding box center [923, 176] width 362 height 54
click at [1101, 395] on div "Created at Order ID Document Stage Payment status Payment deadline Amount total…" at bounding box center [560, 374] width 1120 height 506
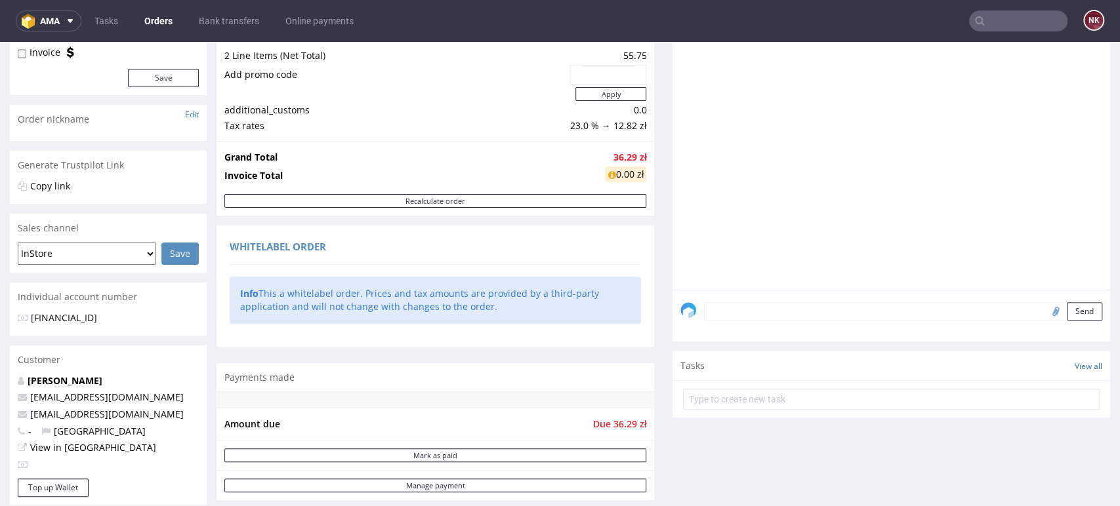
scroll to position [186, 0]
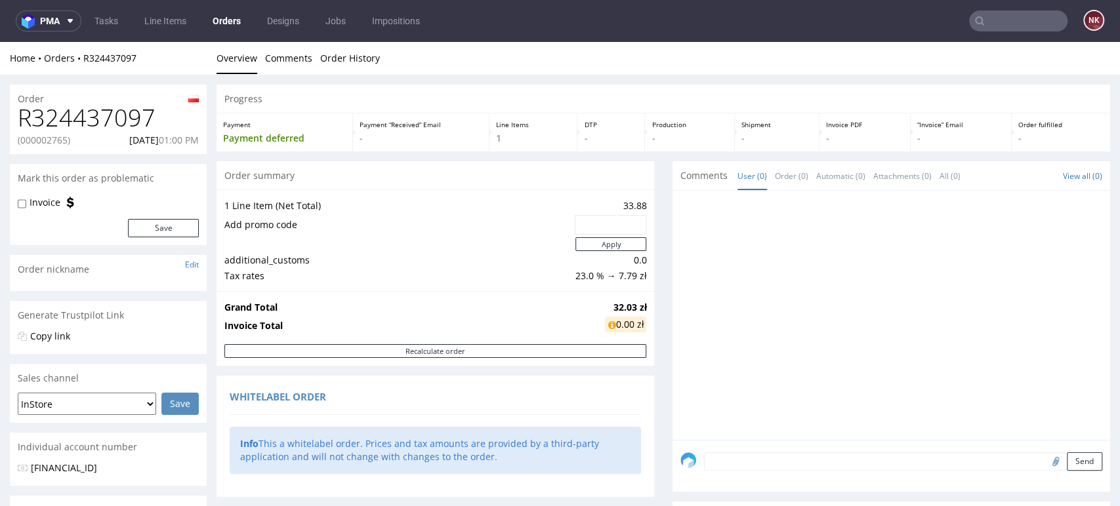
click at [128, 117] on h1 "R324437097" at bounding box center [108, 118] width 181 height 26
copy h1 "R324437097"
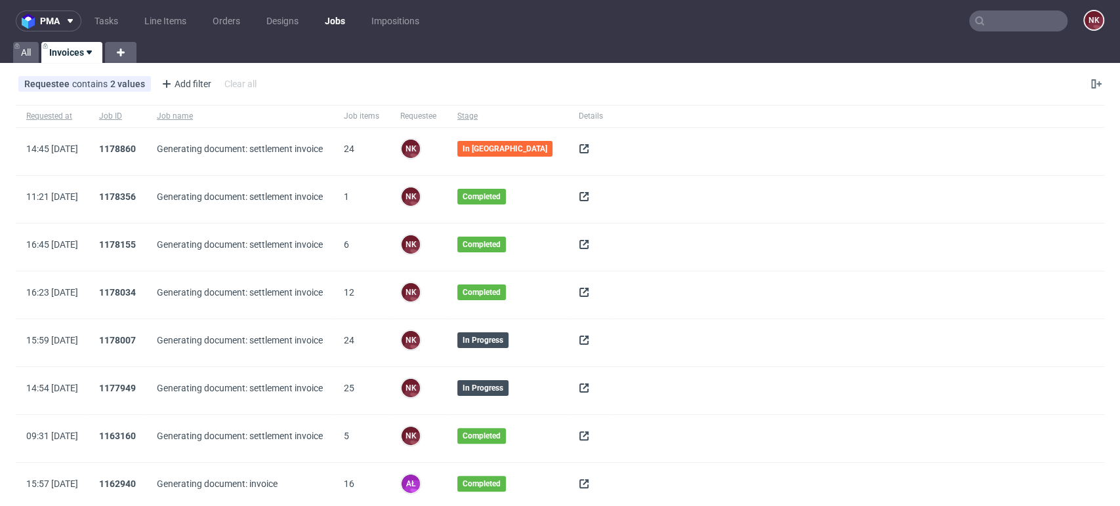
click at [578, 150] on icon at bounding box center [583, 149] width 10 height 10
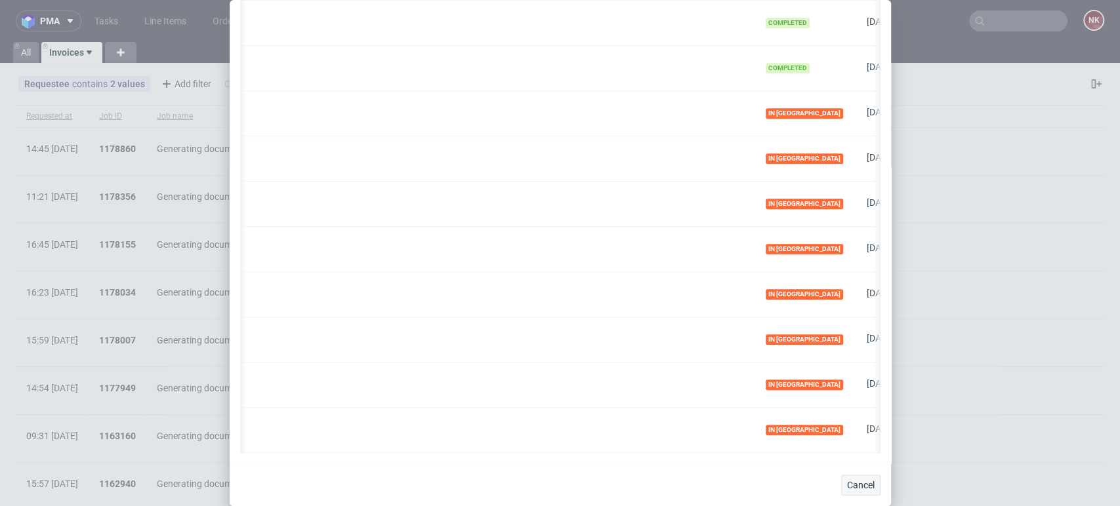
scroll to position [0, 382]
click at [859, 487] on span "Cancel" at bounding box center [861, 485] width 28 height 9
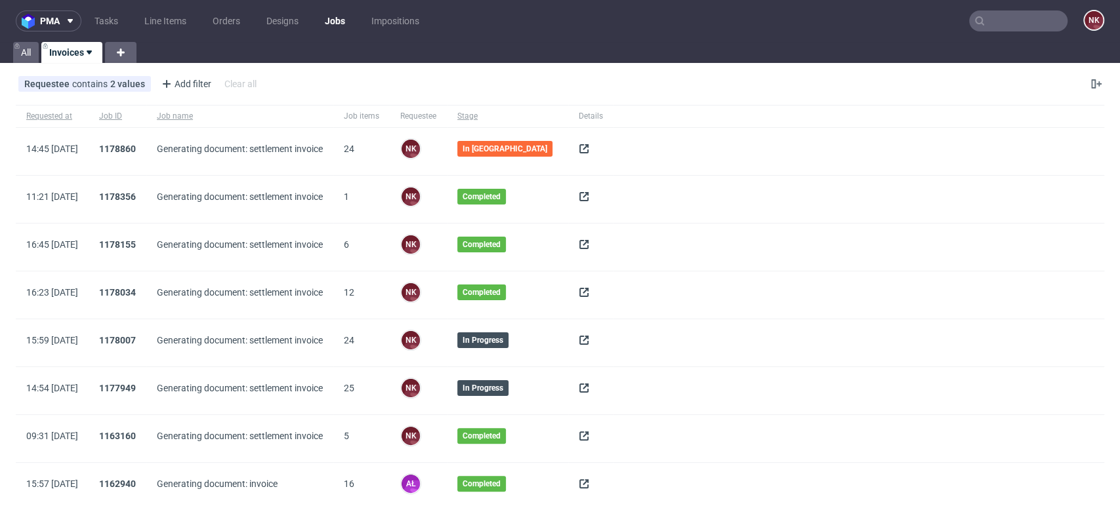
click at [580, 146] on icon at bounding box center [583, 149] width 10 height 10
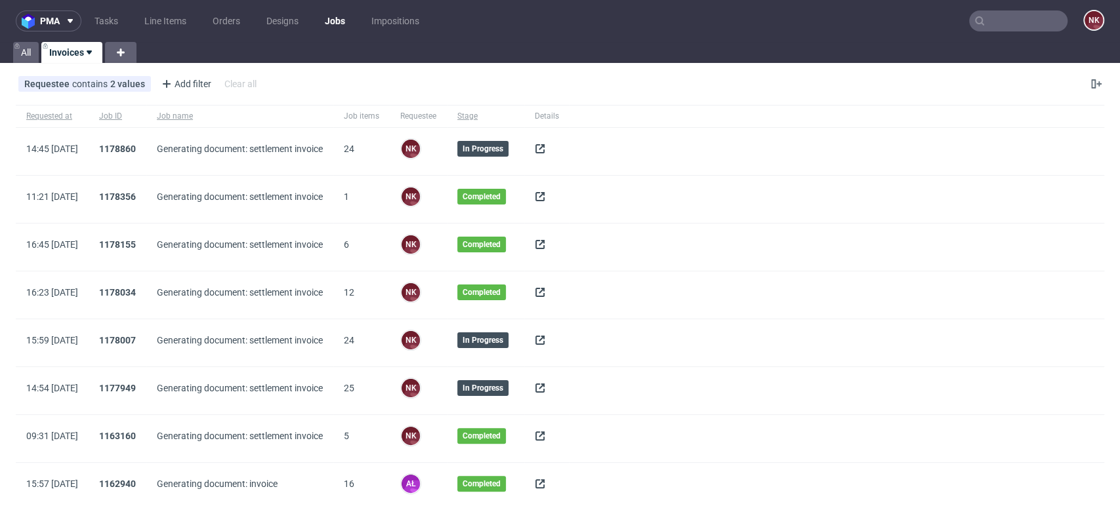
click at [1000, 10] on input "text" at bounding box center [1018, 20] width 98 height 21
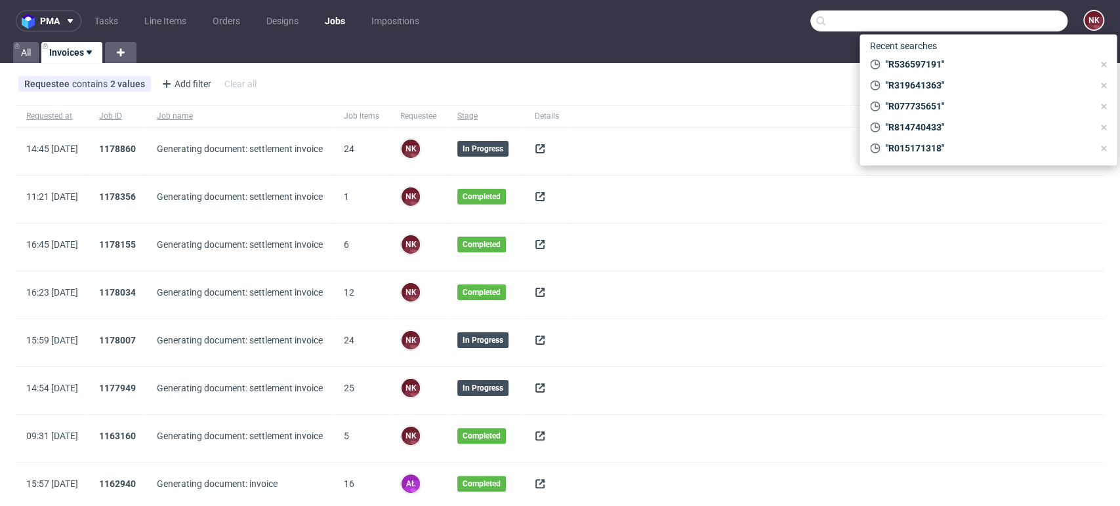
paste input "FV 1/10/2025/IPH"
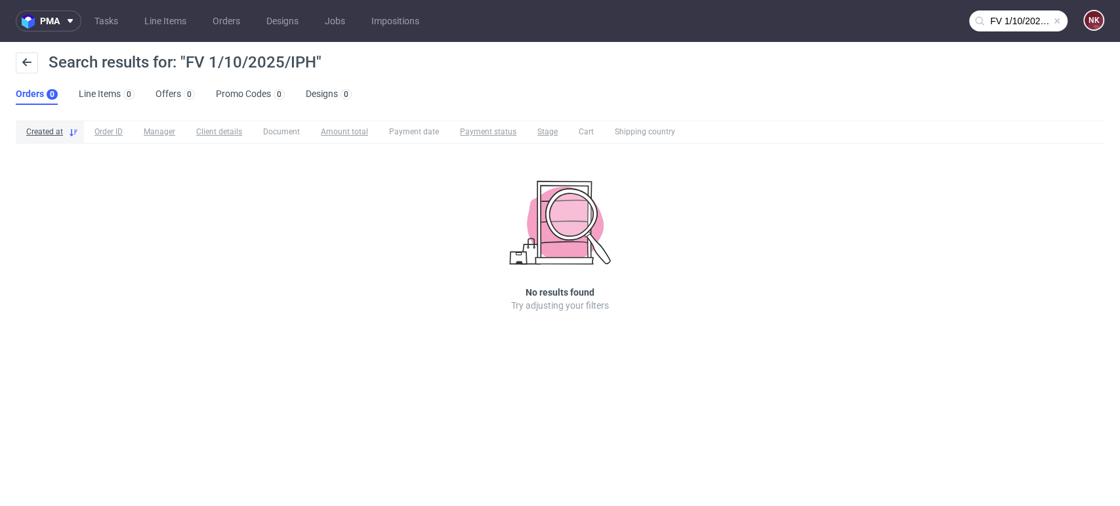
click at [1023, 22] on input "FV 1/10/2025/IPH" at bounding box center [1018, 20] width 98 height 21
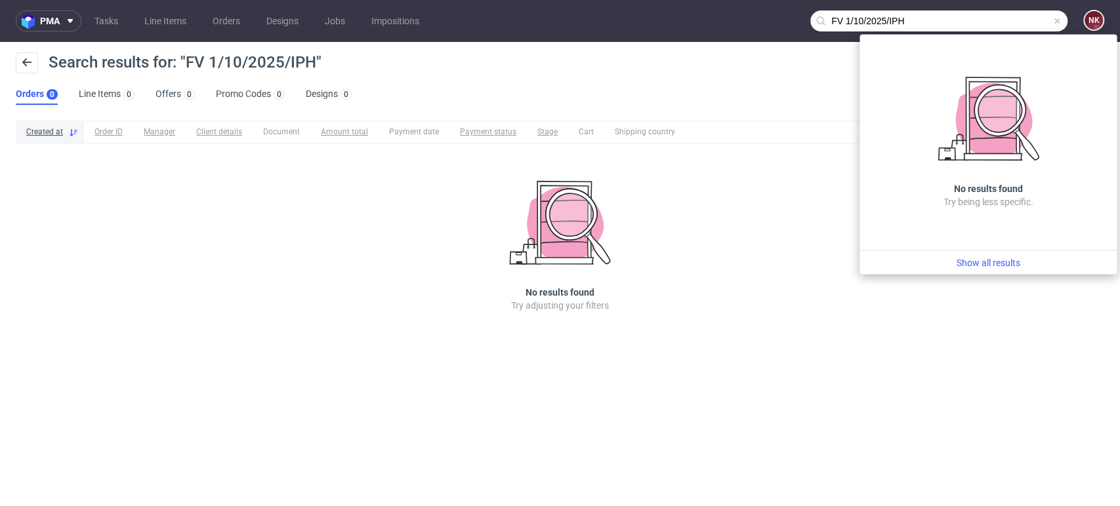
drag, startPoint x: 960, startPoint y: 27, endPoint x: 726, endPoint y: 28, distance: 234.1
click at [726, 28] on nav "pma Tasks Line Items Orders Designs Jobs Impositions FV 1/10/2025/IPH NK" at bounding box center [560, 21] width 1120 height 42
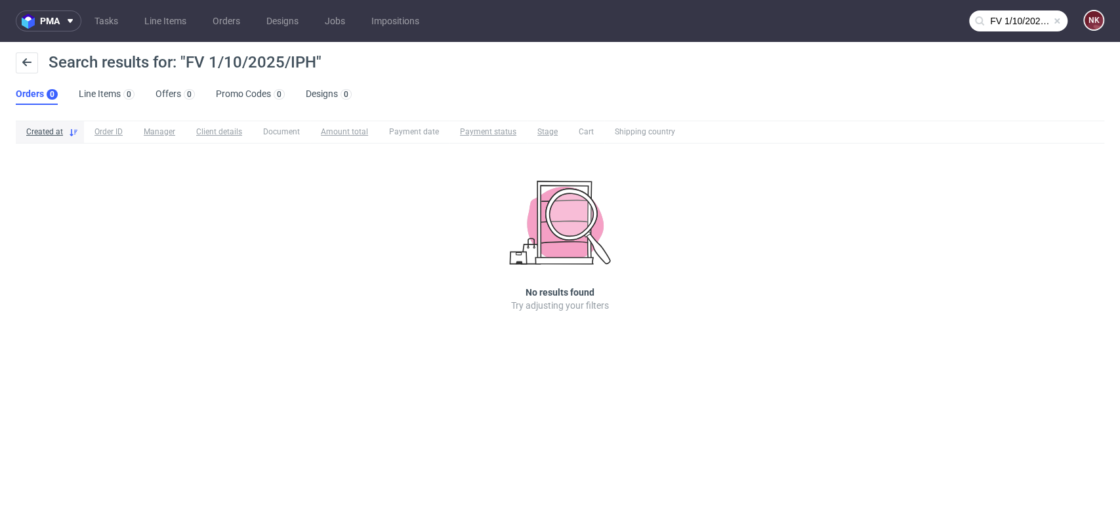
paste input "R567276404"
type input "R567276404"
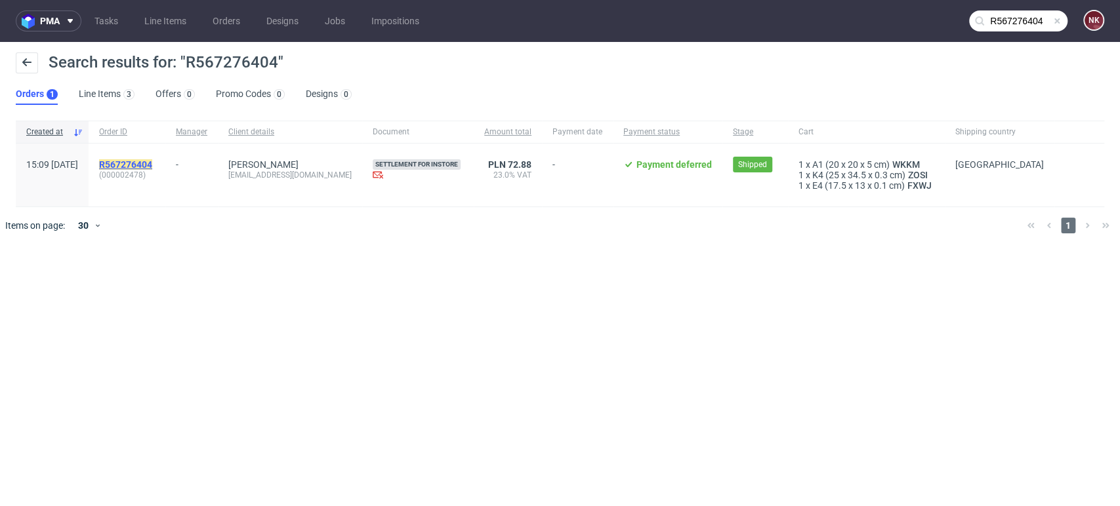
click at [152, 168] on mark "R567276404" at bounding box center [125, 164] width 53 height 10
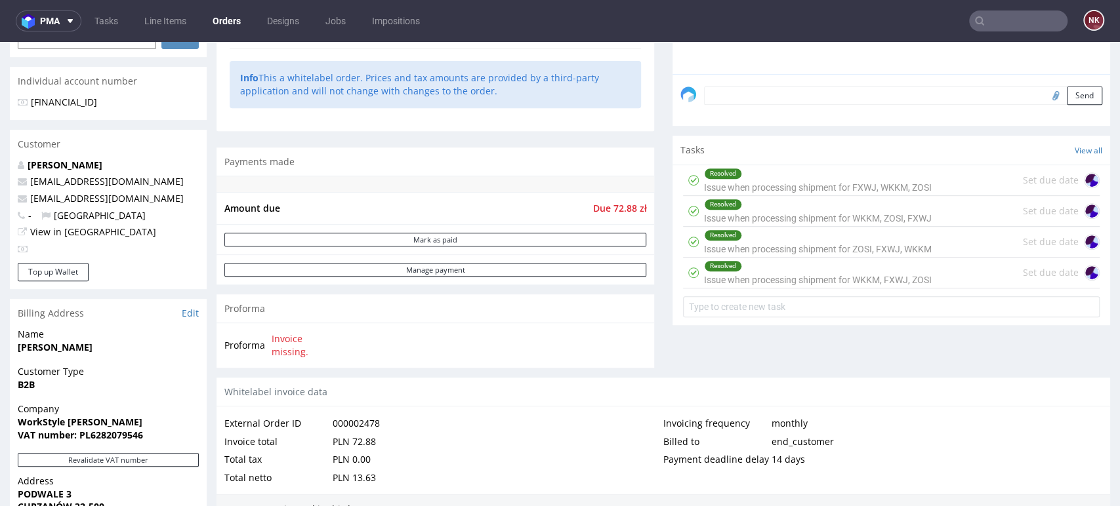
scroll to position [283, 0]
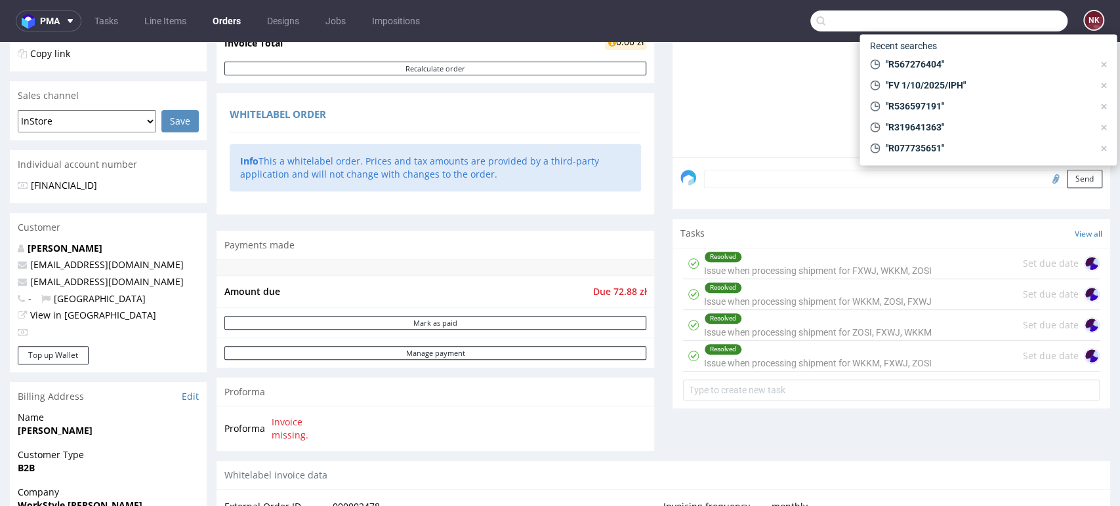
click at [990, 17] on input "text" at bounding box center [938, 20] width 257 height 21
paste input "R095929873"
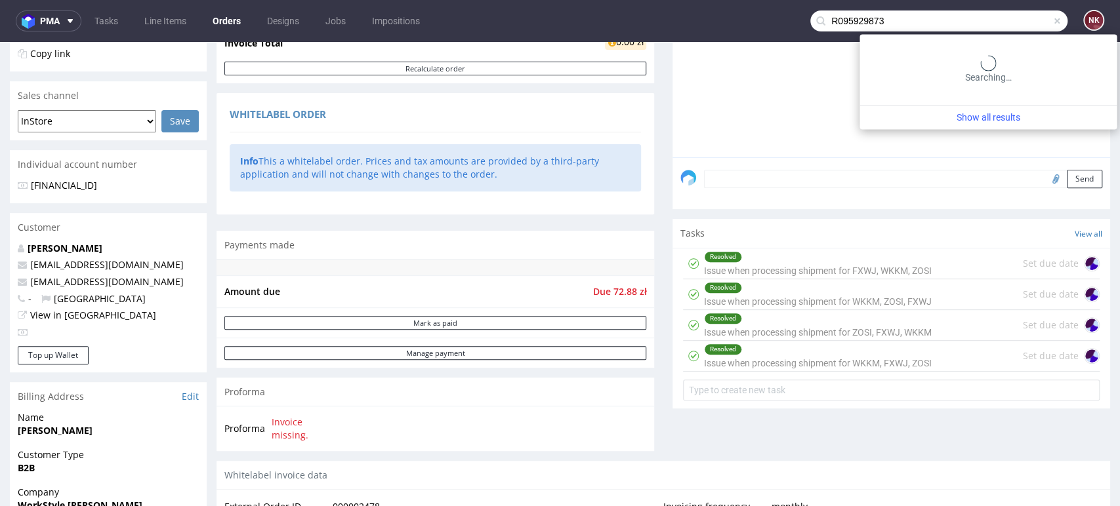
type input "R095929873"
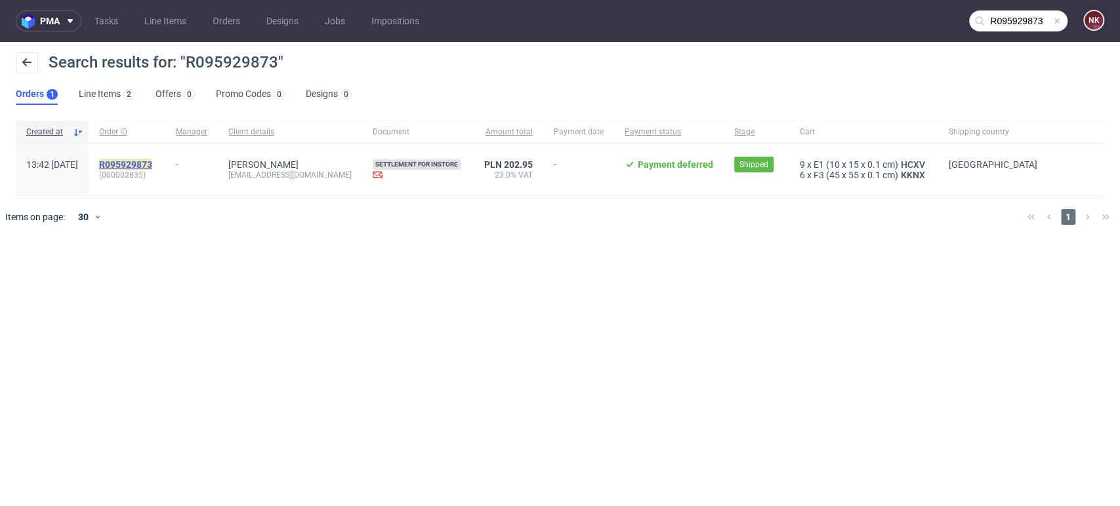
click at [152, 159] on mark "R095929873" at bounding box center [125, 164] width 53 height 10
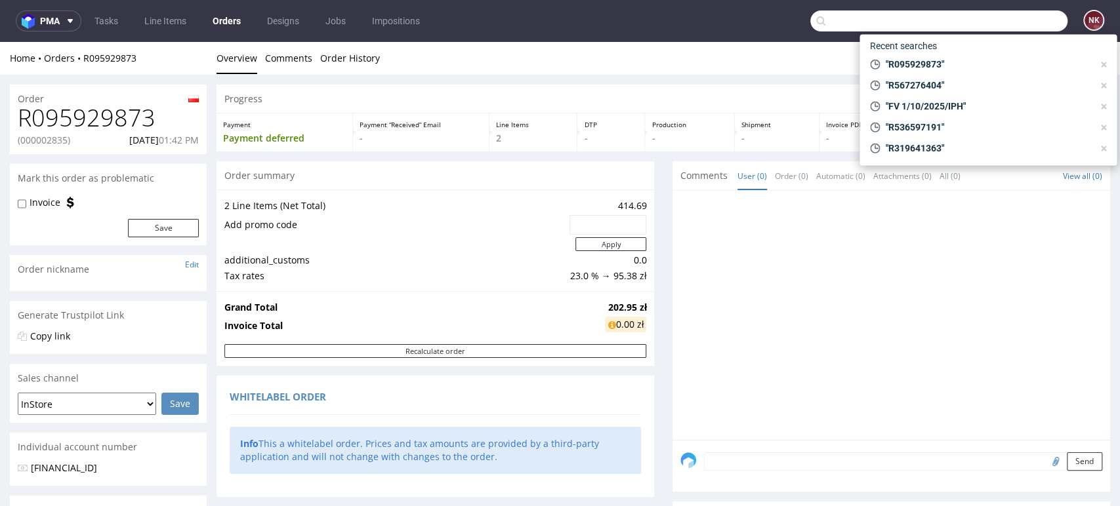
click at [1000, 30] on input "text" at bounding box center [938, 20] width 257 height 21
paste input "R762877488"
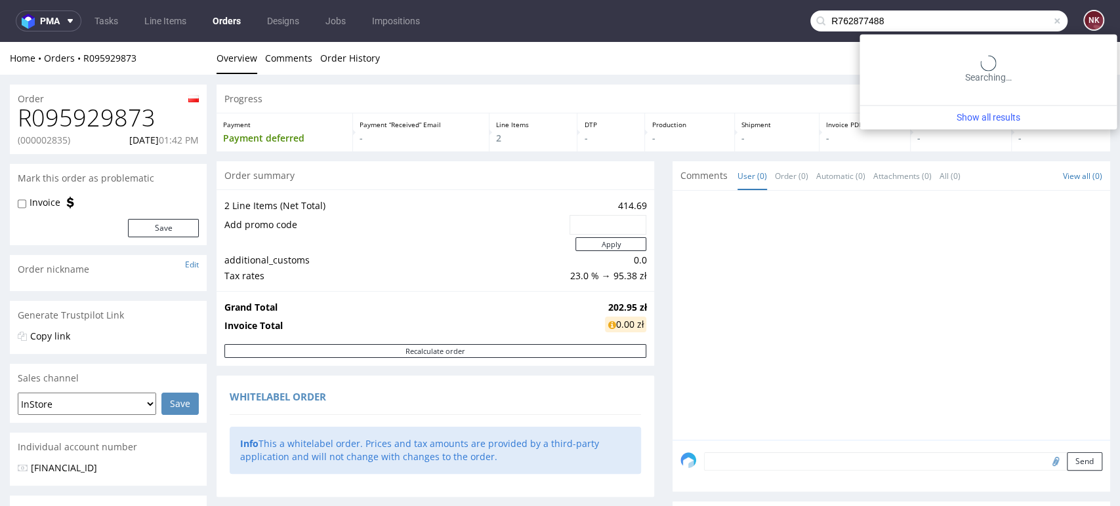
type input "R762877488"
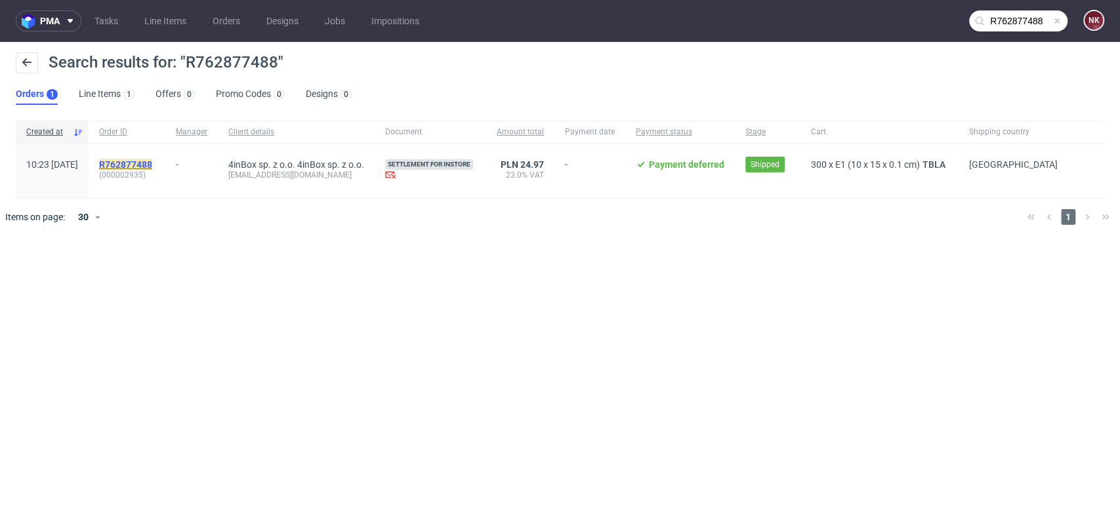
click at [152, 163] on mark "R762877488" at bounding box center [125, 164] width 53 height 10
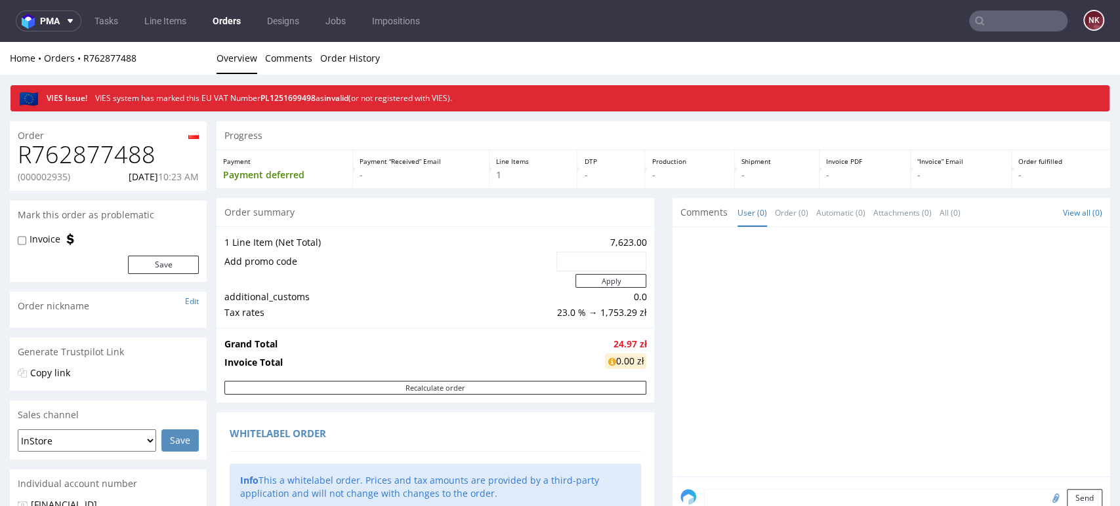
scroll to position [143, 0]
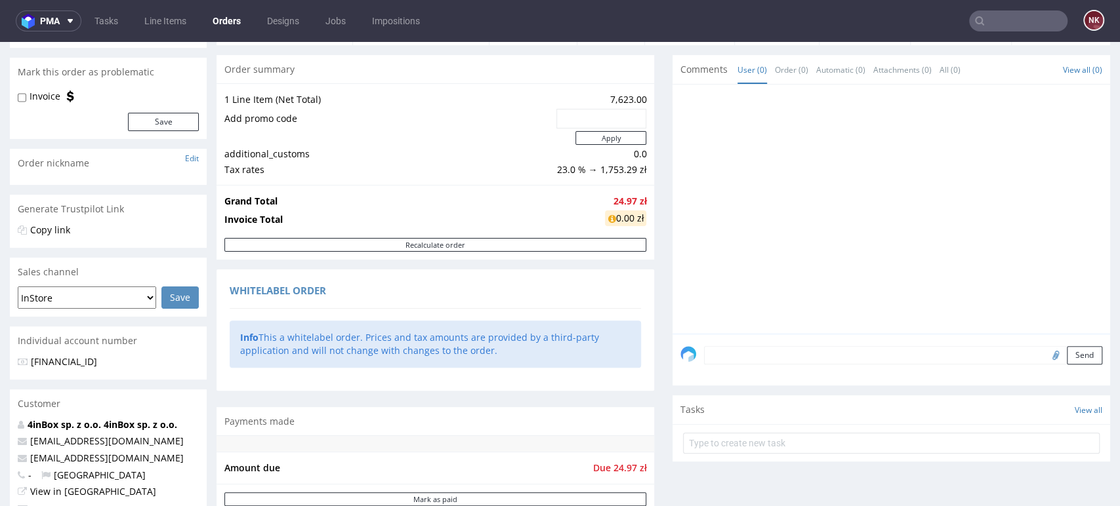
click at [995, 20] on input "text" at bounding box center [1018, 20] width 98 height 21
paste input "FV 4/10/2025/IPH"
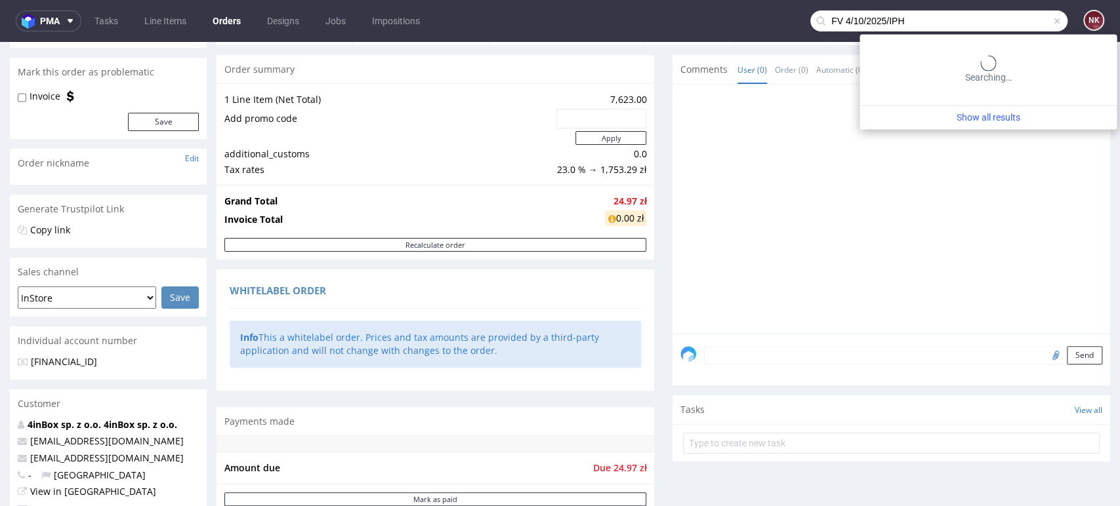
type input "FV 4/10/2025/IPH"
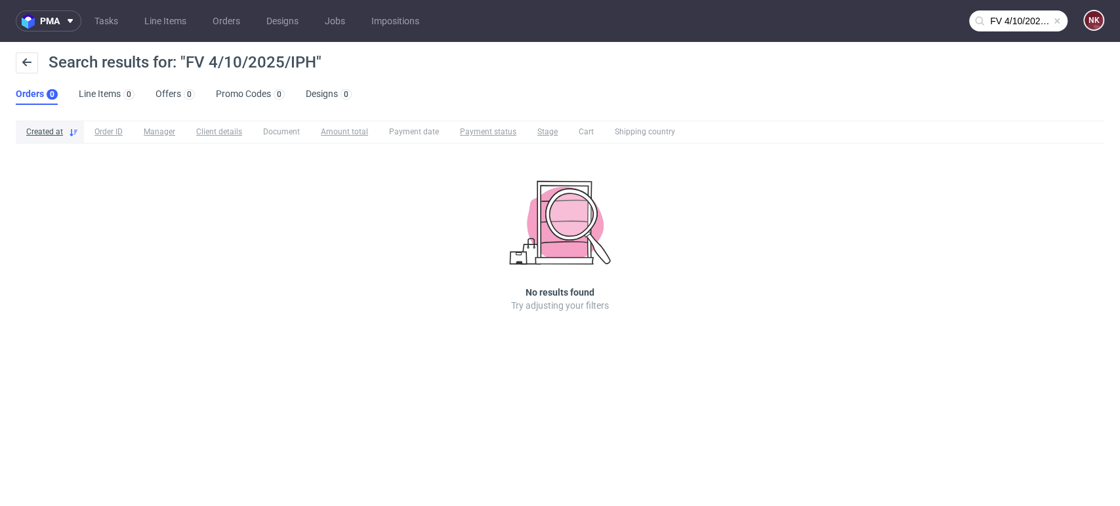
click at [1114, 375] on div "pma Tasks Line Items Orders Designs Jobs Impositions FV 4/10/2025/IPH NK Search…" at bounding box center [560, 253] width 1120 height 506
click at [1030, 354] on div "pma Tasks Line Items Orders Designs Jobs Impositions FV 4/10/2025/IPH NK Search…" at bounding box center [560, 253] width 1120 height 506
click at [1082, 303] on div "Created at Order ID Manager Client details Document Amount total Payment date P…" at bounding box center [560, 234] width 1120 height 239
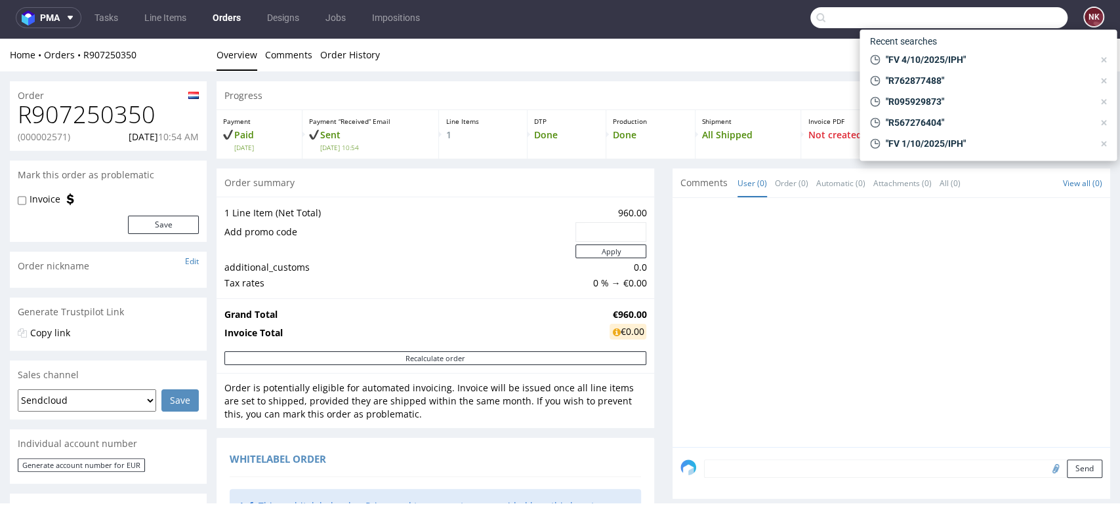
paste input "R028609249"
click at [993, 18] on input "R028609249" at bounding box center [938, 17] width 257 height 21
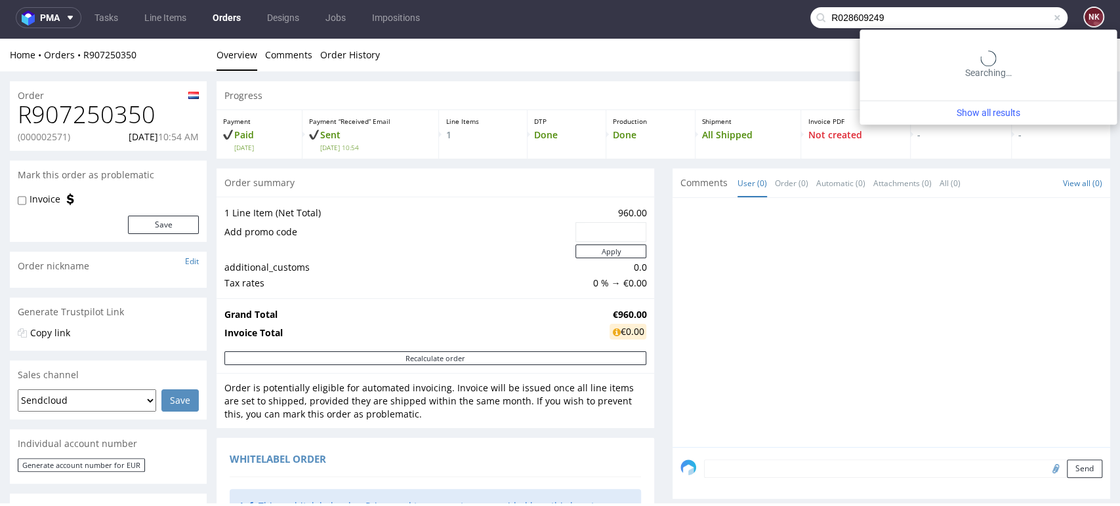
type input "R028609249"
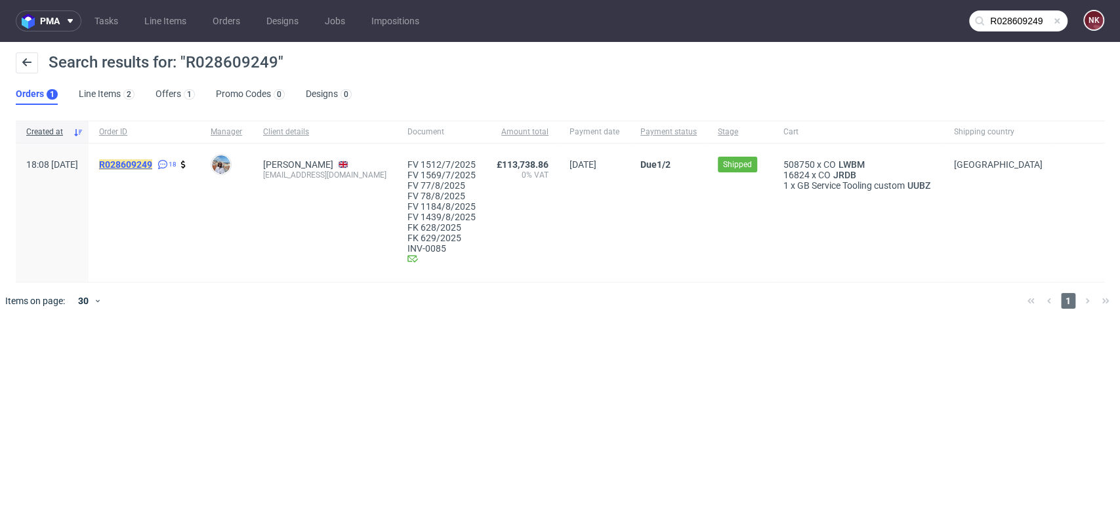
click at [152, 165] on mark "R028609249" at bounding box center [125, 164] width 53 height 10
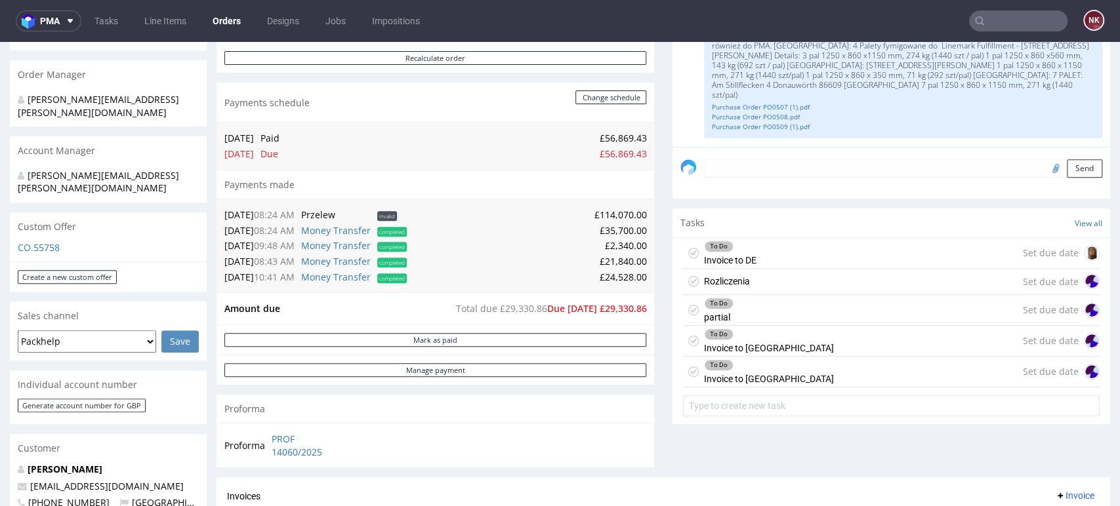
scroll to position [303, 0]
click at [1002, 453] on div "Comments User (18) Order (5) Automatic (0) Attachments (10) All (18) View all (…" at bounding box center [890, 174] width 437 height 610
click at [1026, 451] on div "Comments User (18) Order (5) Automatic (0) Attachments (10) All (18) View all (…" at bounding box center [890, 174] width 437 height 610
click at [361, 230] on link "Money Transfer" at bounding box center [336, 231] width 70 height 12
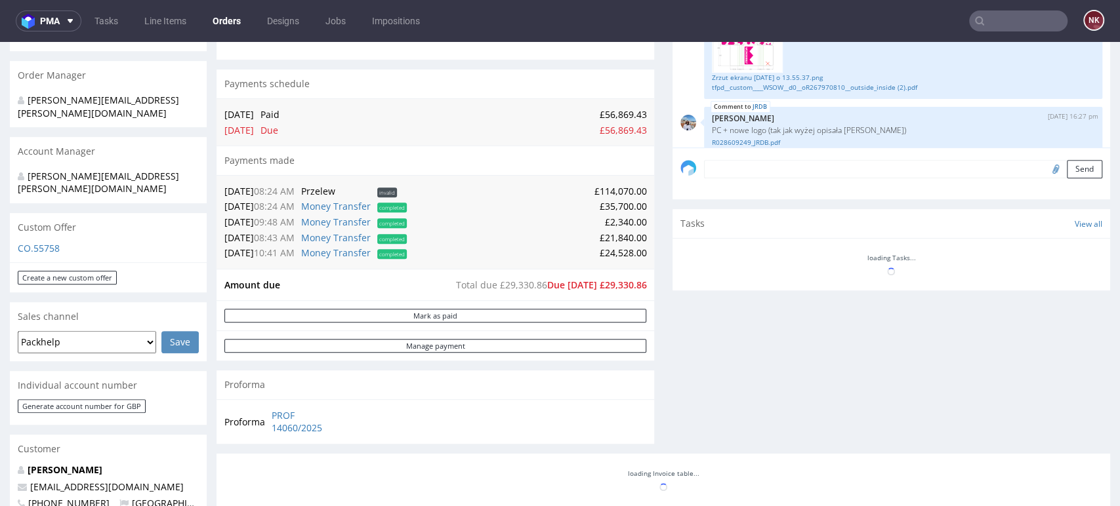
scroll to position [977, 0]
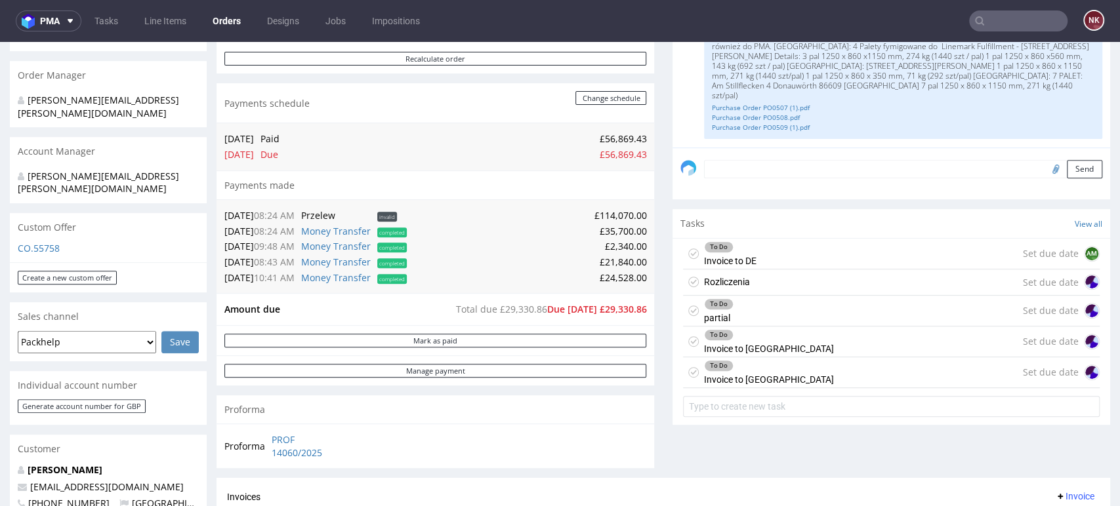
click at [1009, 442] on div "Comments User (18) Order (5) Automatic (0) Attachments (10) All (18) View all (…" at bounding box center [890, 174] width 437 height 610
click at [346, 249] on link "Money Transfer" at bounding box center [336, 246] width 70 height 12
click at [659, 287] on div "Progress Payment Due Payment “Received” Email - Line Items 2 DTP - Production -…" at bounding box center [662, 487] width 893 height 1411
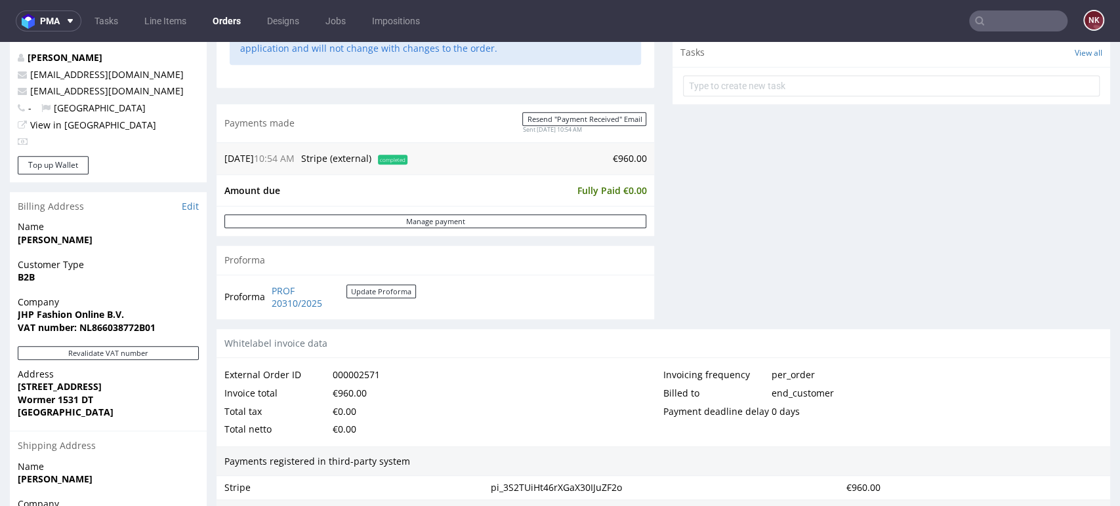
scroll to position [675, 0]
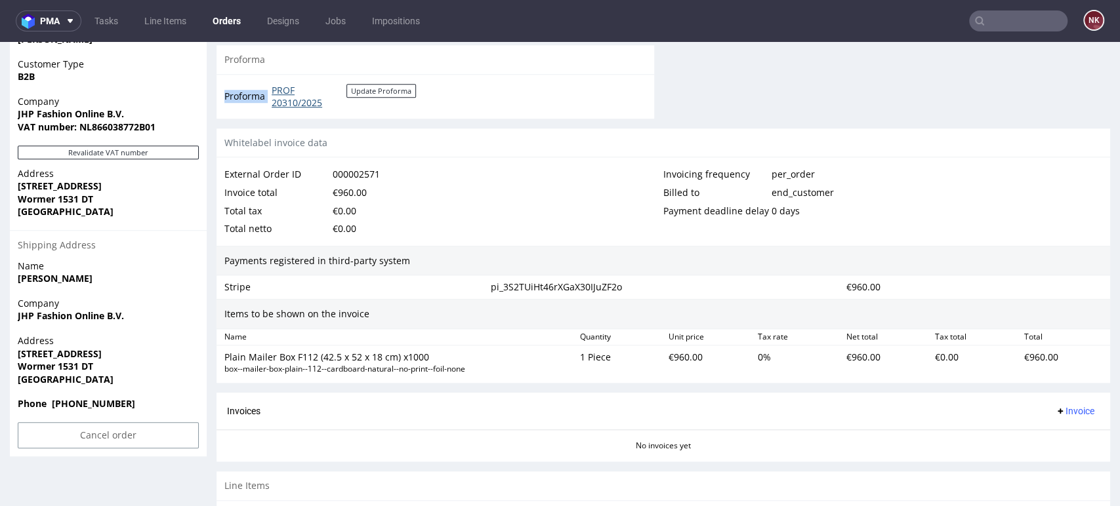
drag, startPoint x: 353, startPoint y: 114, endPoint x: 271, endPoint y: 92, distance: 84.8
click at [271, 92] on div "Proforma PROF 20310/2025 Update Proforma" at bounding box center [434, 96] width 437 height 45
copy tbody "Proforma"
click at [589, 171] on div "External Order ID 000002571" at bounding box center [443, 174] width 439 height 18
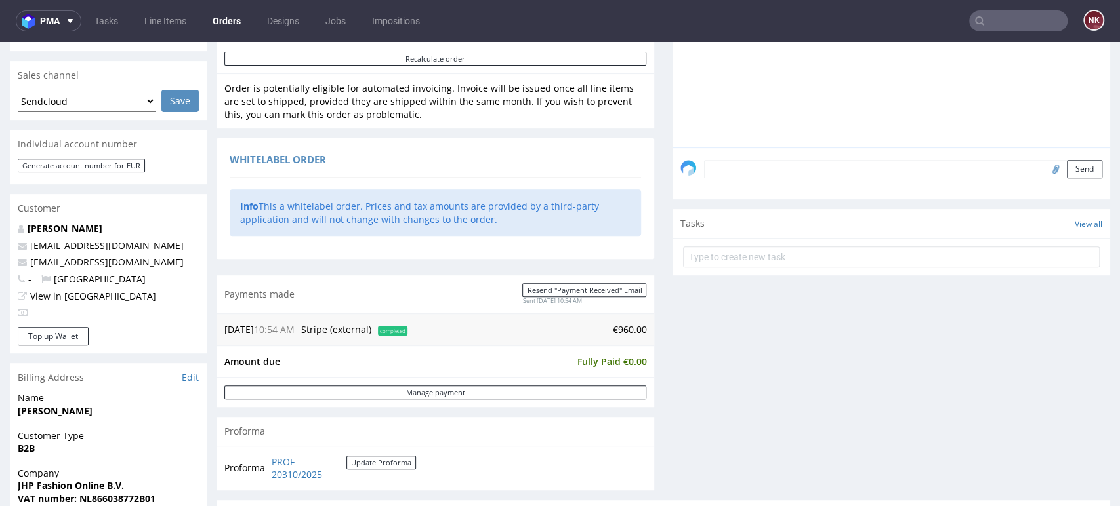
scroll to position [0, 0]
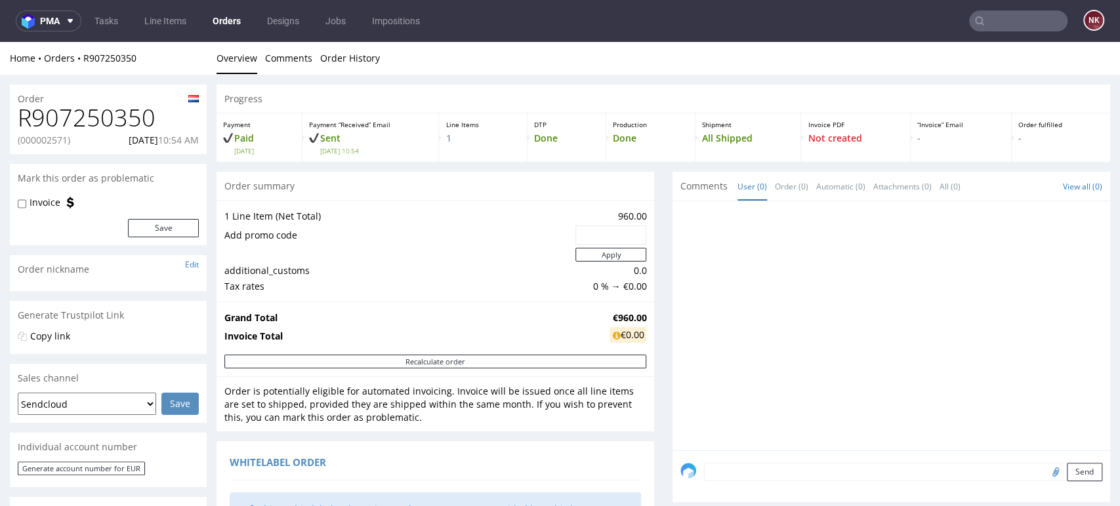
click at [111, 128] on h1 "R907250350" at bounding box center [108, 118] width 181 height 26
copy h1 "R907250350"
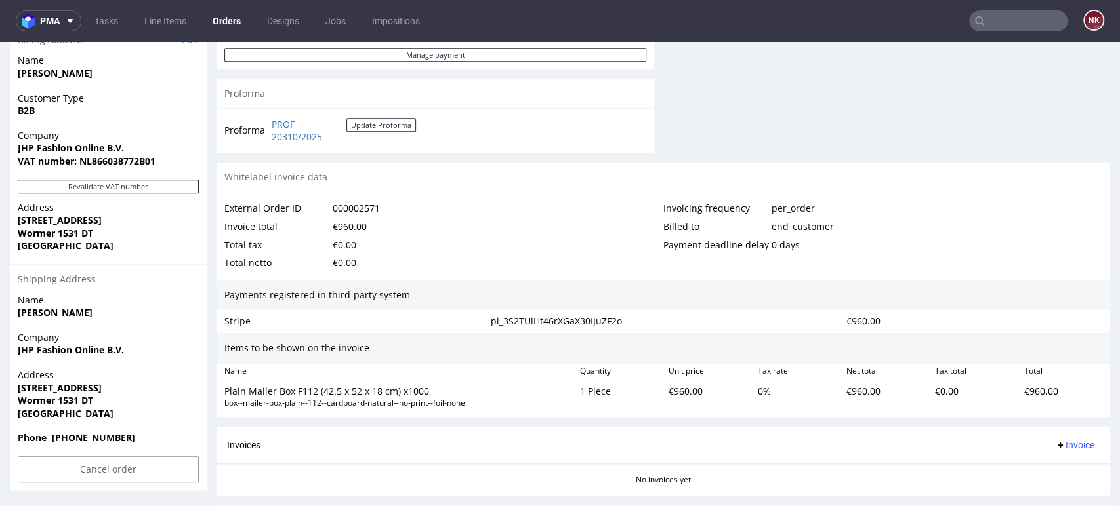
scroll to position [725, 0]
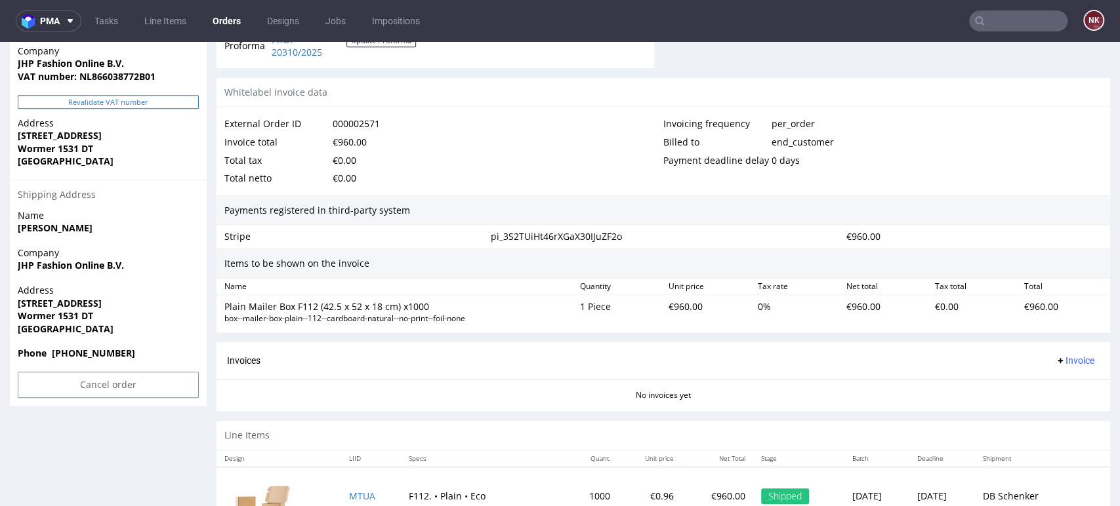
click at [129, 95] on button "Revalidate VAT number" at bounding box center [108, 102] width 181 height 14
click at [1071, 357] on span "Invoice" at bounding box center [1074, 360] width 39 height 10
click at [1024, 409] on span "Upload" at bounding box center [1052, 411] width 64 height 13
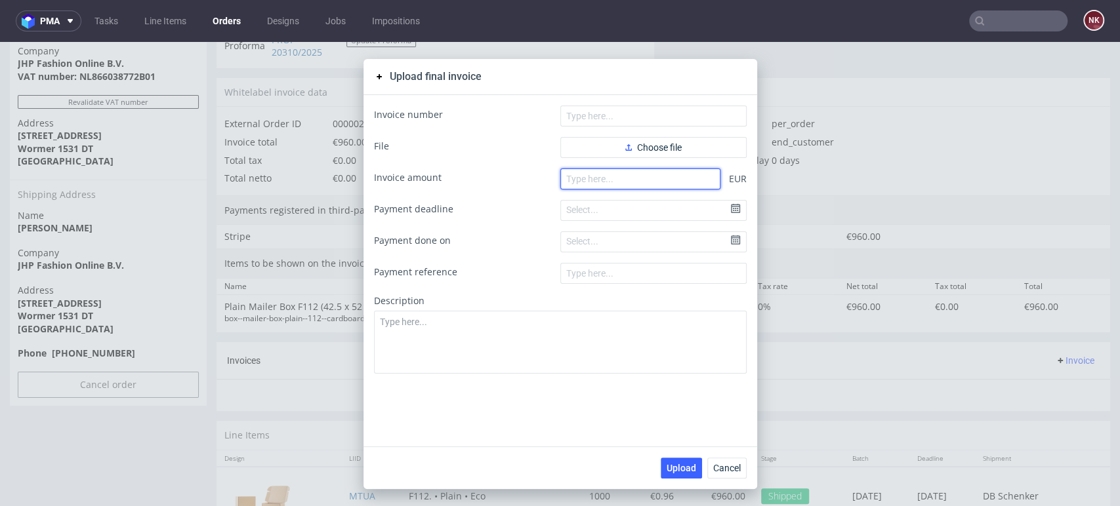
click at [648, 180] on input "number" at bounding box center [640, 179] width 160 height 21
type input "960"
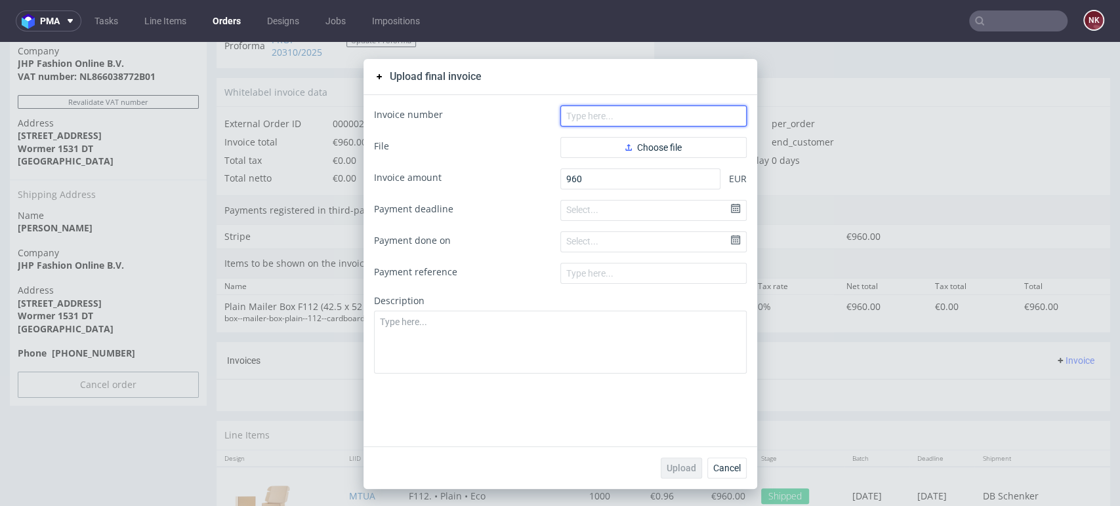
click at [648, 110] on input "text" at bounding box center [653, 116] width 186 height 21
paste input "FV 135/10/2025"
type input "FV 135/10/2025"
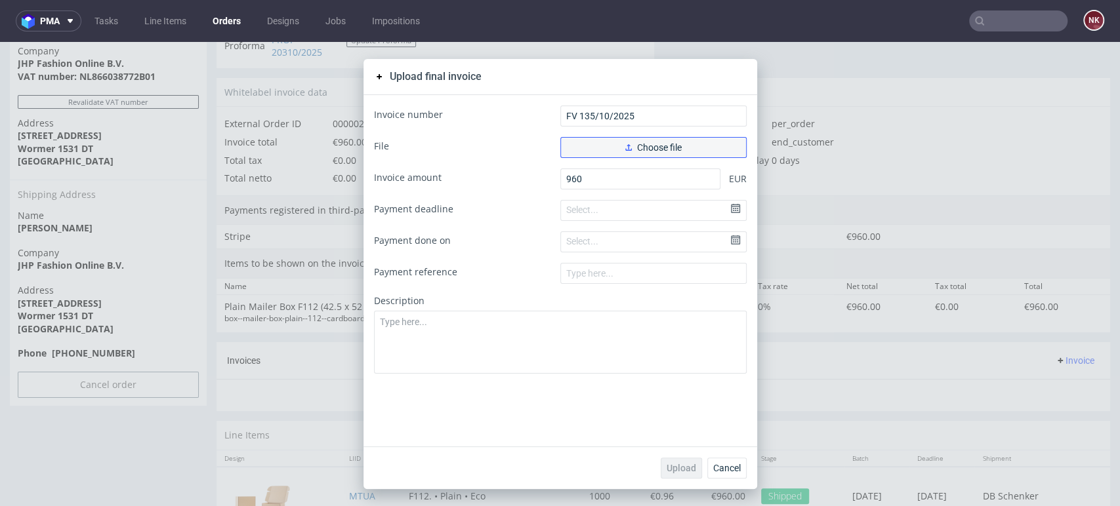
click at [629, 149] on span "Choose file" at bounding box center [653, 147] width 56 height 9
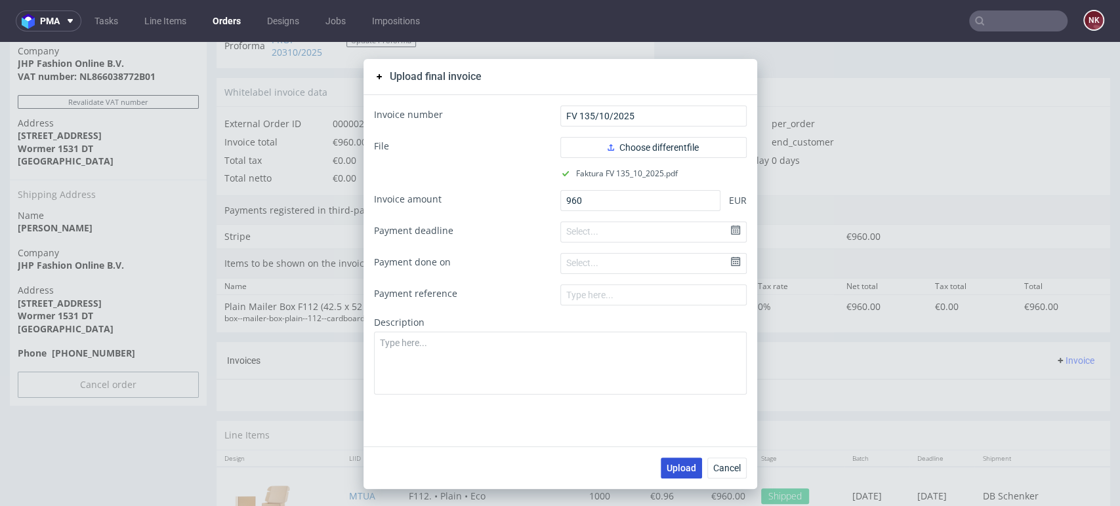
click at [670, 464] on span "Upload" at bounding box center [681, 468] width 30 height 9
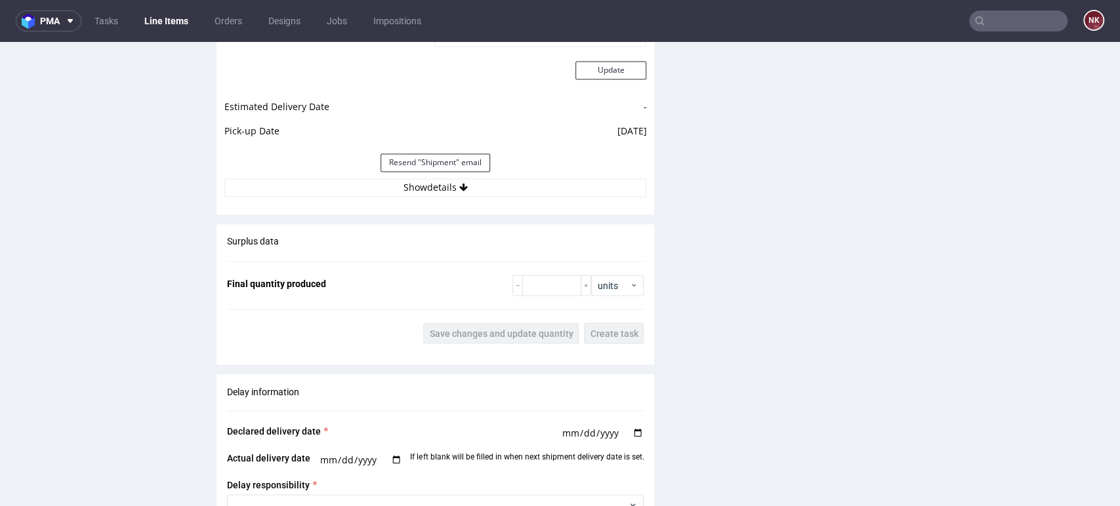
scroll to position [1447, 0]
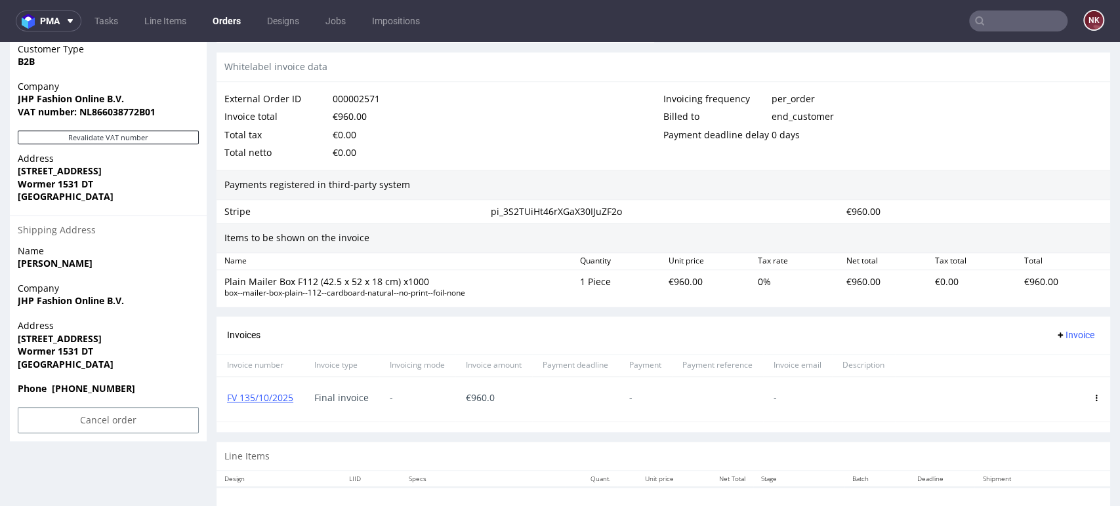
scroll to position [691, 0]
